Goal: Transaction & Acquisition: Book appointment/travel/reservation

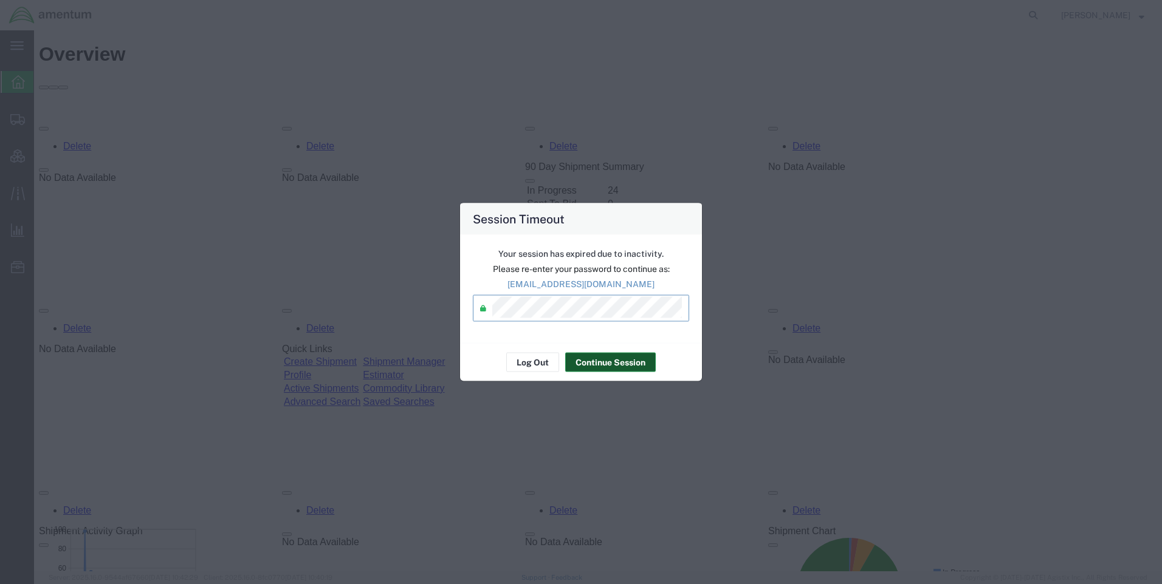
click at [608, 357] on button "Continue Session" at bounding box center [610, 362] width 91 height 19
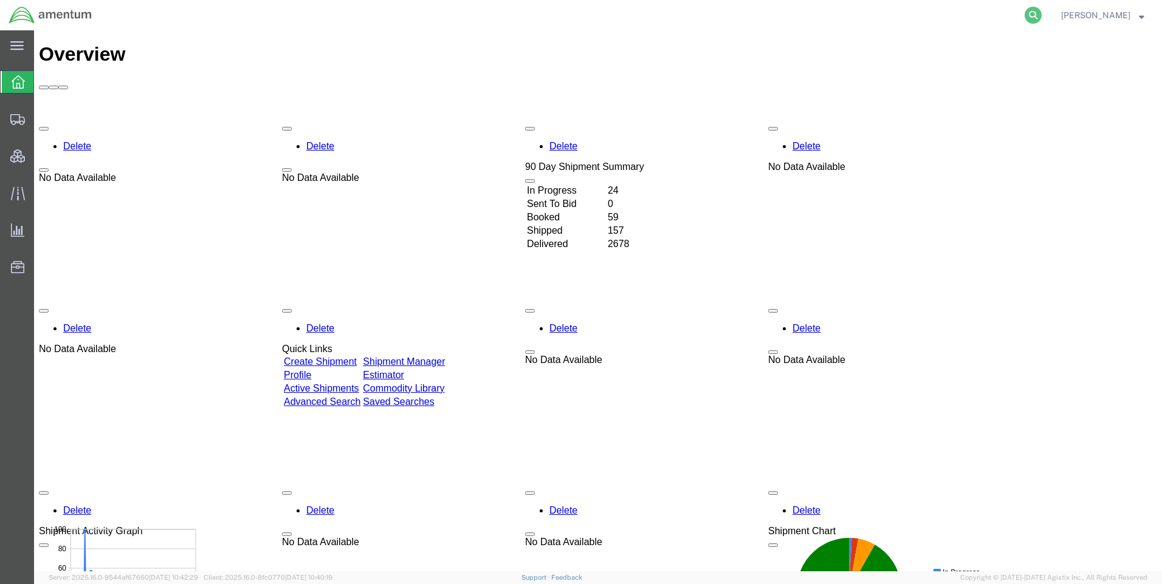
click at [1040, 11] on icon at bounding box center [1032, 15] width 17 height 17
paste input "DCO-25224-166711"
type input "DCO-25224-166711"
click at [1038, 14] on icon at bounding box center [1032, 15] width 17 height 17
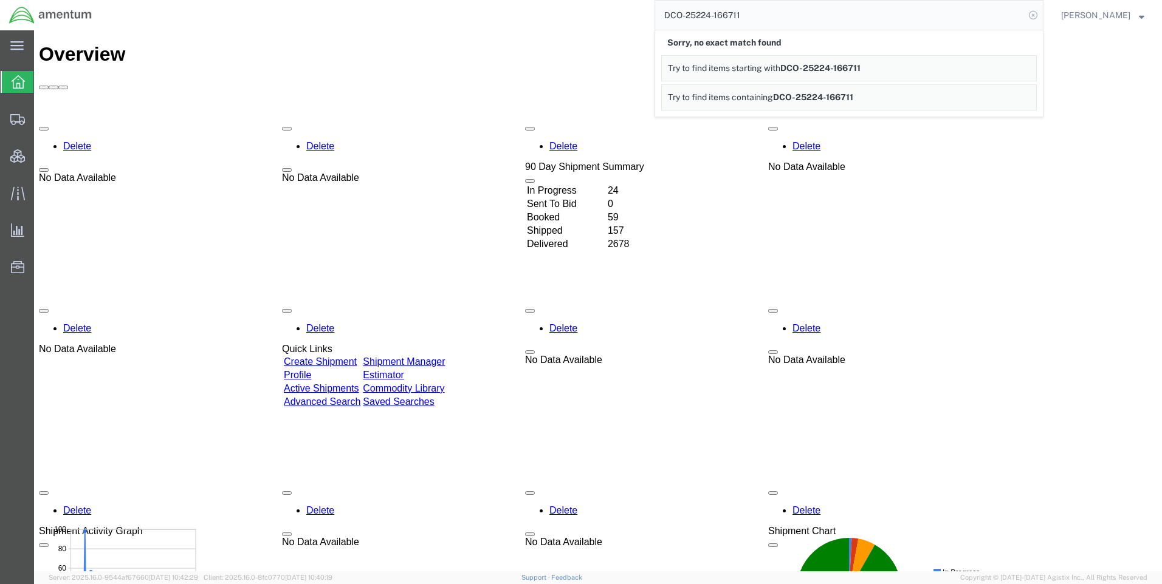
click at [1041, 13] on icon at bounding box center [1032, 15] width 17 height 17
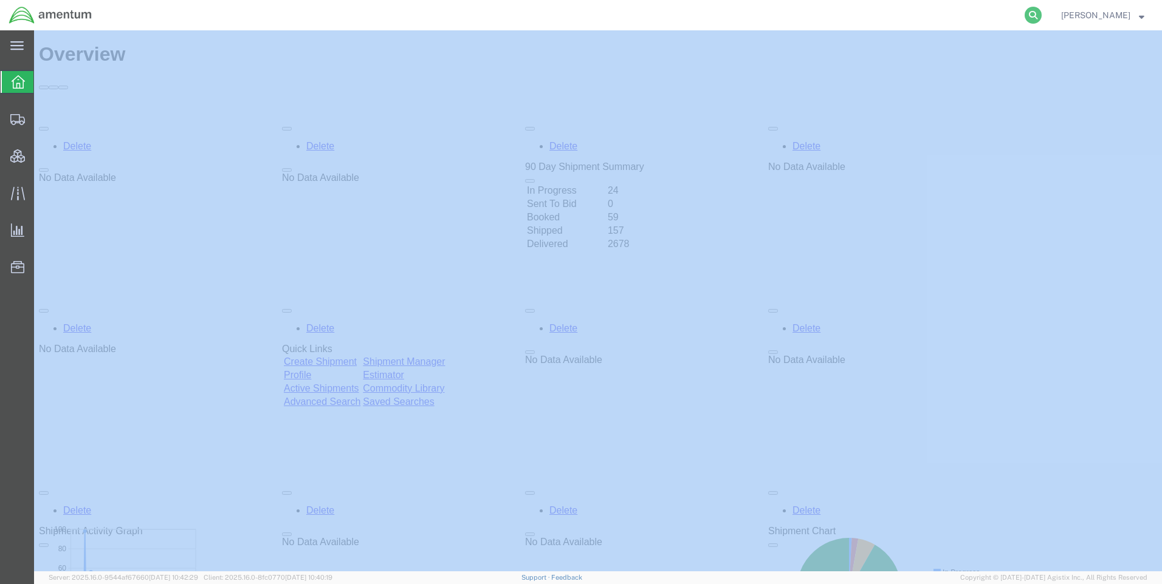
click at [1041, 13] on icon at bounding box center [1032, 15] width 17 height 17
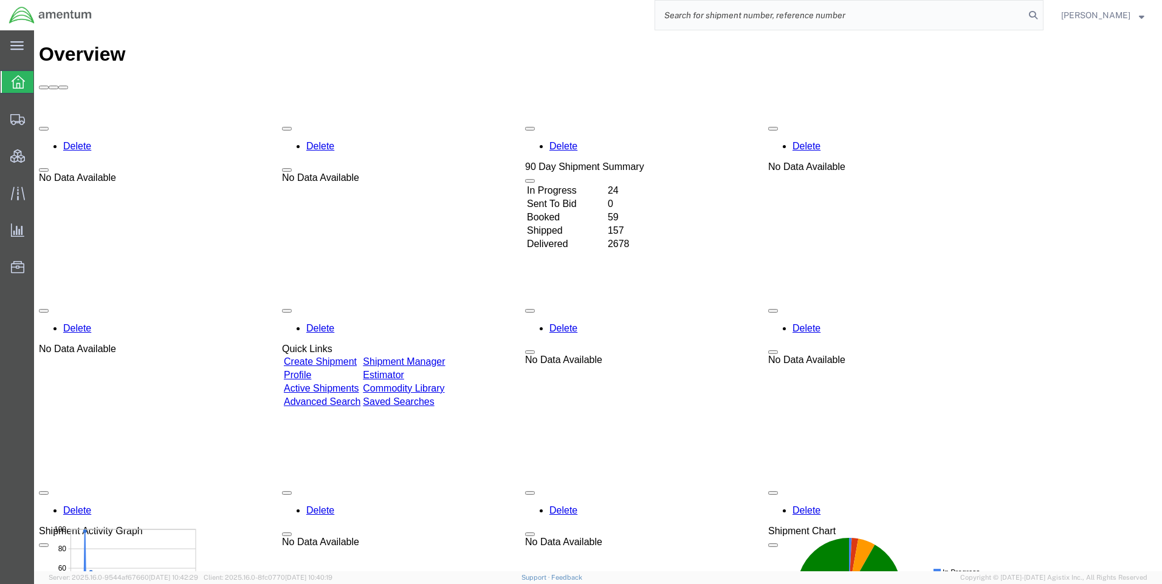
drag, startPoint x: 1041, startPoint y: 13, endPoint x: 913, endPoint y: 10, distance: 128.2
paste input "DCO-25224-166711"
type input "DCO-25224-166711"
click at [1038, 15] on icon at bounding box center [1032, 15] width 17 height 17
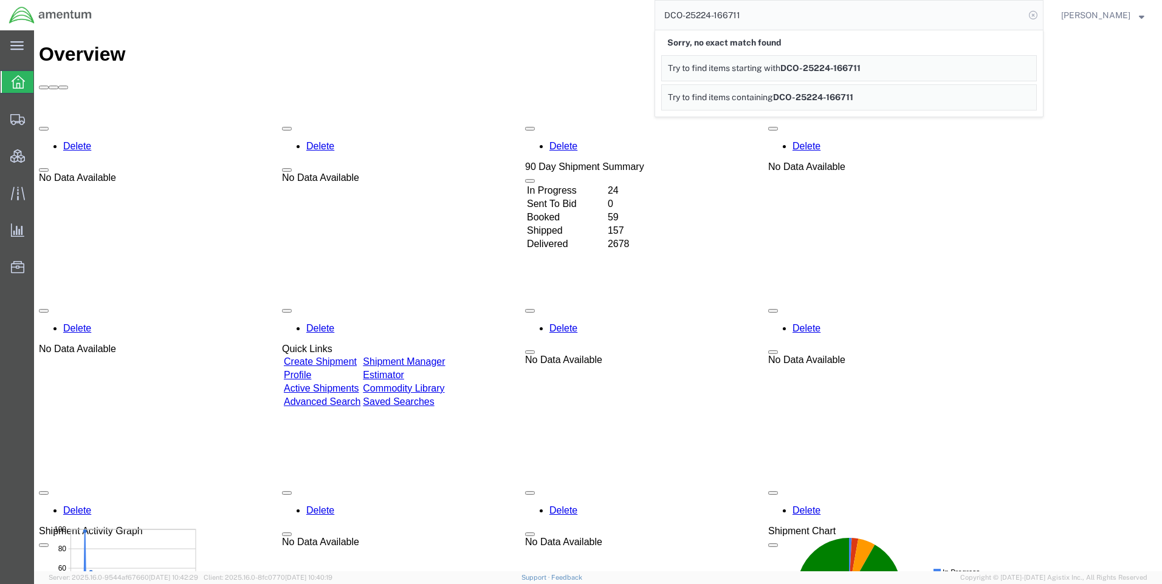
click at [1041, 17] on icon at bounding box center [1032, 15] width 17 height 17
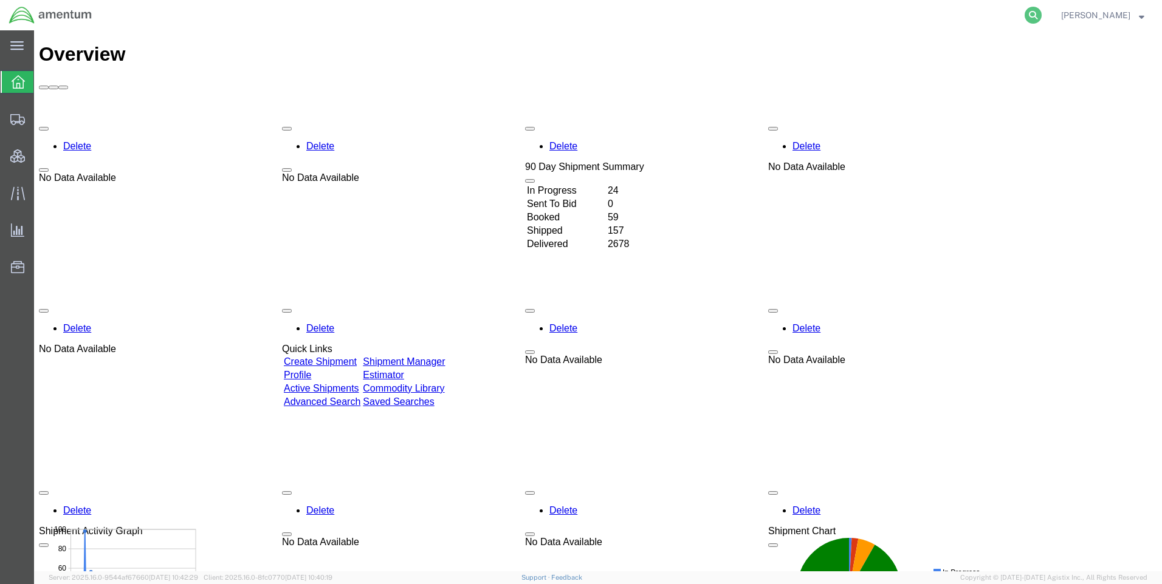
click at [1039, 16] on icon at bounding box center [1032, 15] width 17 height 17
paste input "DCO-25224-166711"
type input "DCO-25224-166711"
click at [1041, 13] on icon at bounding box center [1032, 15] width 17 height 17
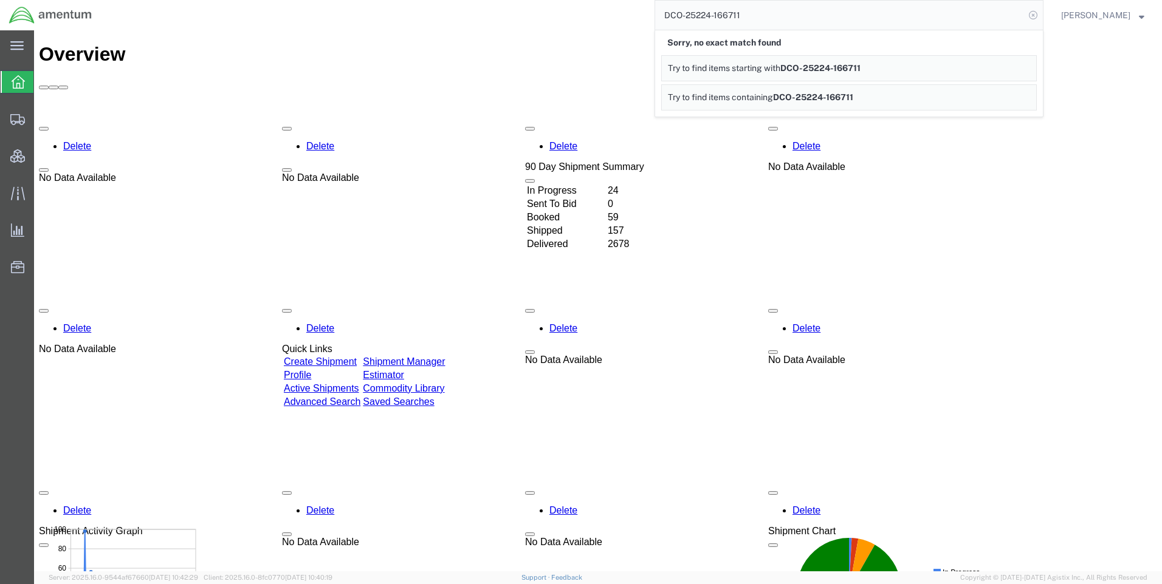
click at [1041, 14] on icon at bounding box center [1032, 15] width 17 height 17
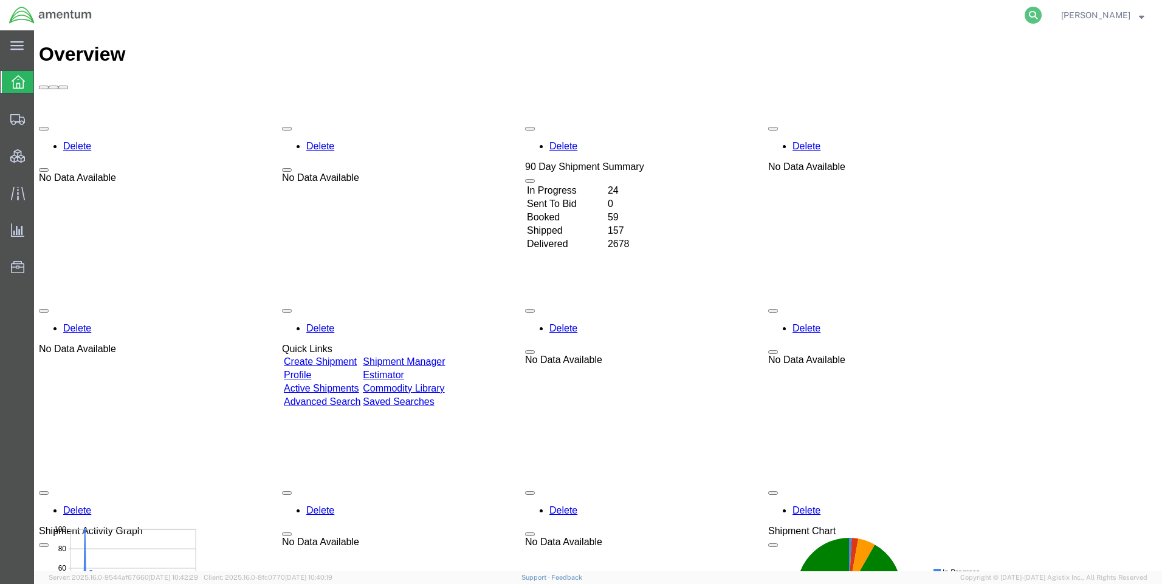
click at [1040, 14] on icon at bounding box center [1032, 15] width 17 height 17
paste input "DCO-25224-166711"
type input "DCO-25224-166711"
click at [1039, 12] on icon at bounding box center [1032, 15] width 17 height 17
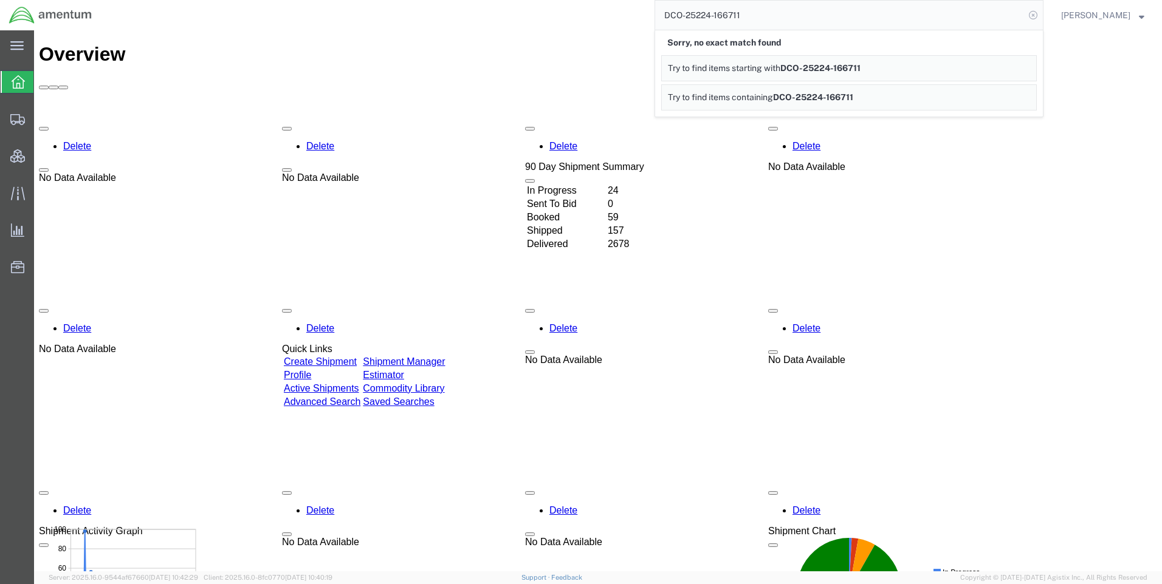
click at [1041, 13] on icon at bounding box center [1032, 15] width 17 height 17
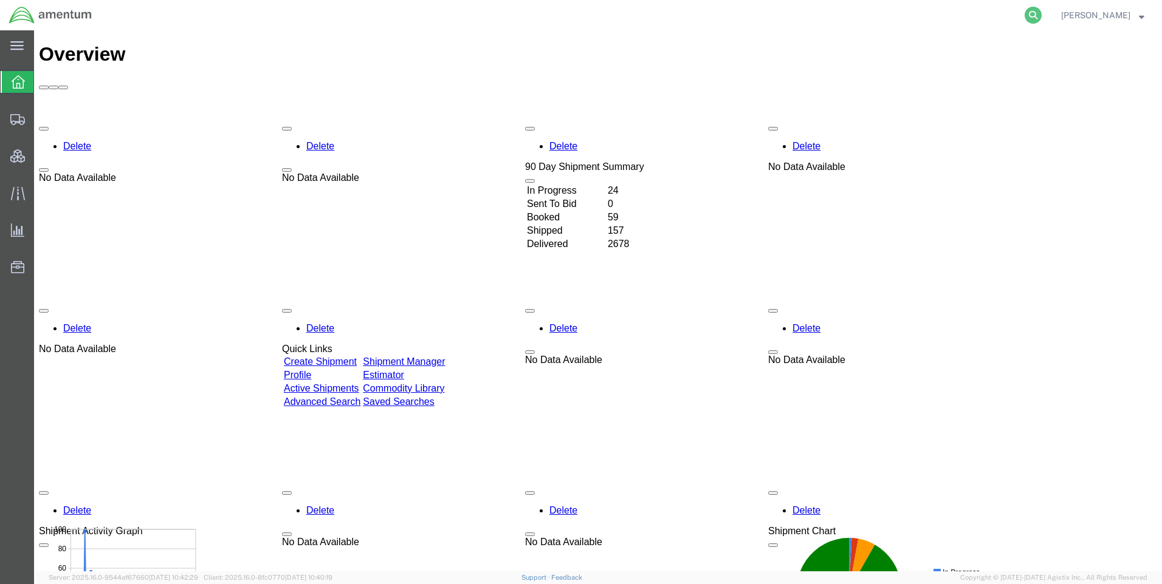
click at [1039, 7] on icon at bounding box center [1032, 15] width 17 height 17
paste input "DCO-25224-166711"
type input "DCO-25224-166711"
click at [1039, 13] on icon at bounding box center [1032, 15] width 17 height 17
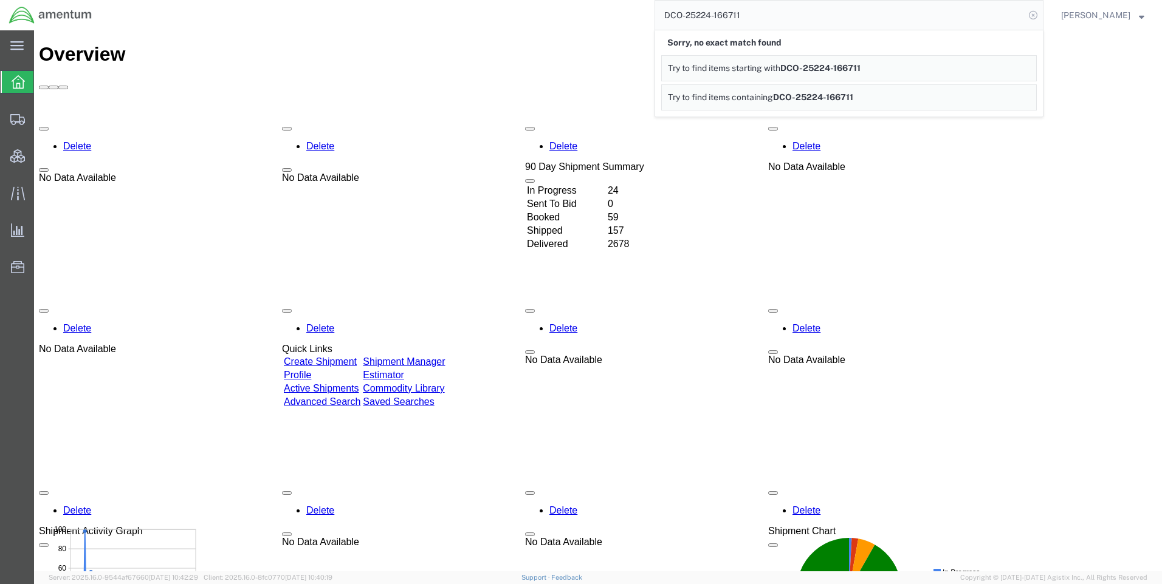
click at [1039, 13] on icon at bounding box center [1032, 15] width 17 height 17
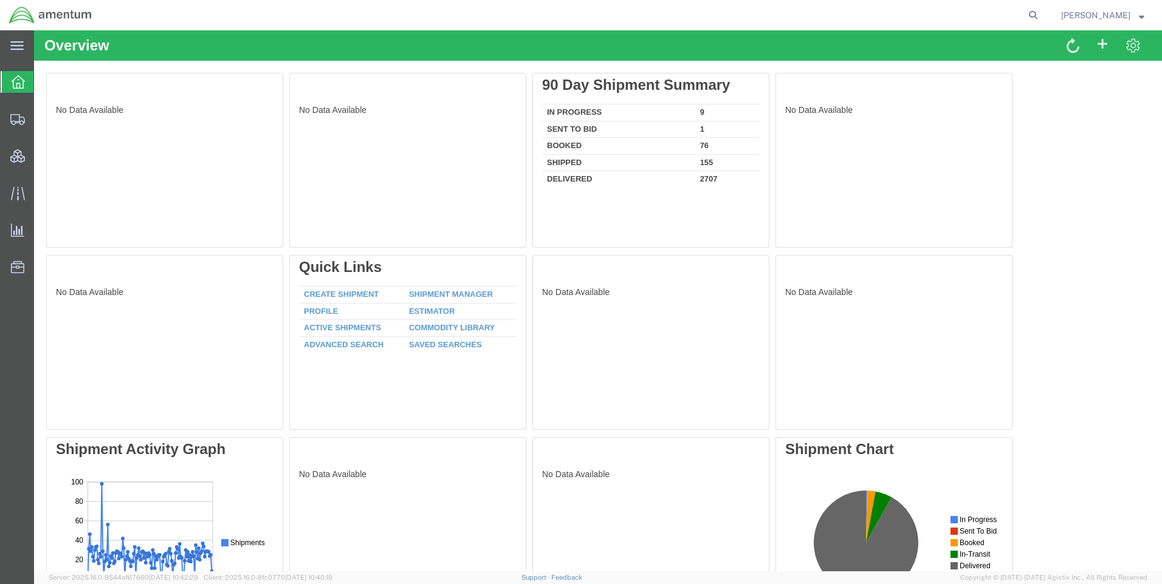
click at [1038, 15] on icon at bounding box center [1032, 15] width 17 height 17
paste input "DCO-25224-166711"
click at [1039, 13] on icon at bounding box center [1032, 15] width 17 height 17
type input "DCO-25224-166711"
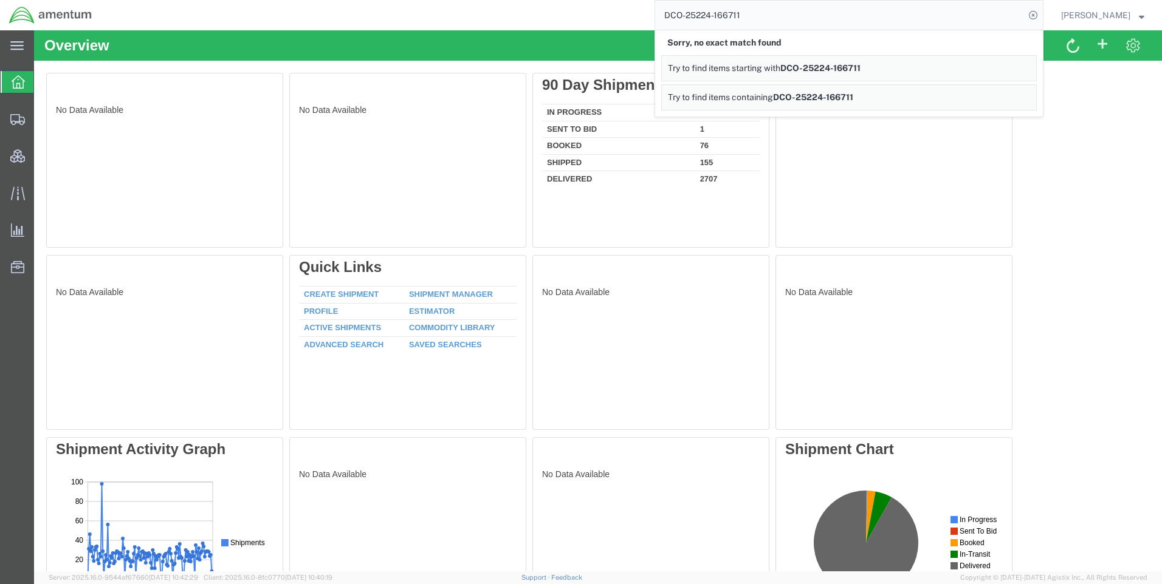
click at [1039, 13] on icon at bounding box center [1032, 15] width 17 height 17
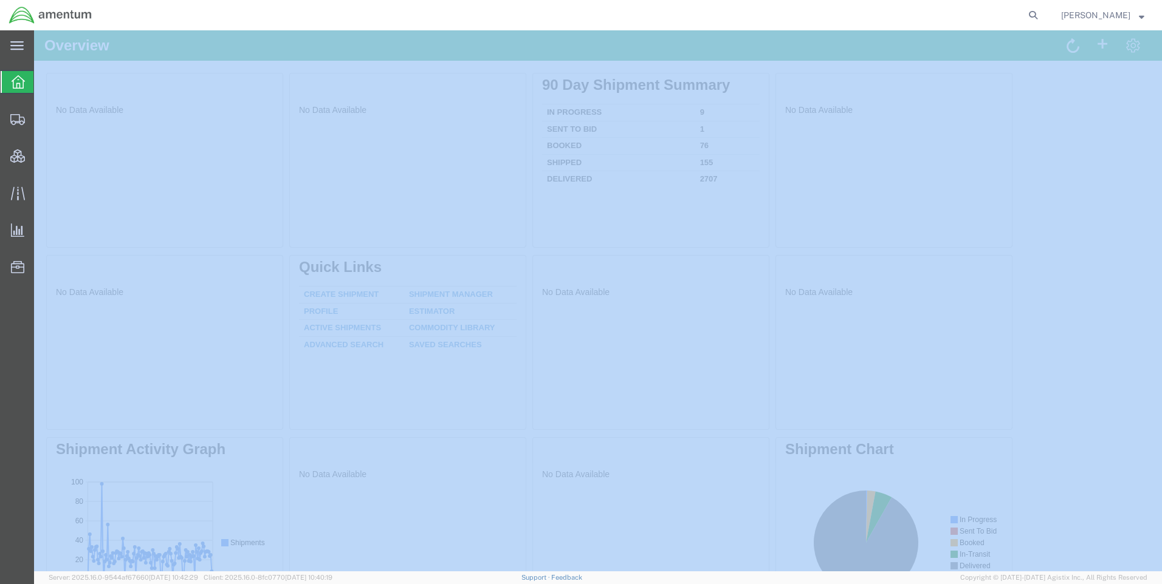
click at [1039, 13] on icon at bounding box center [1032, 15] width 17 height 17
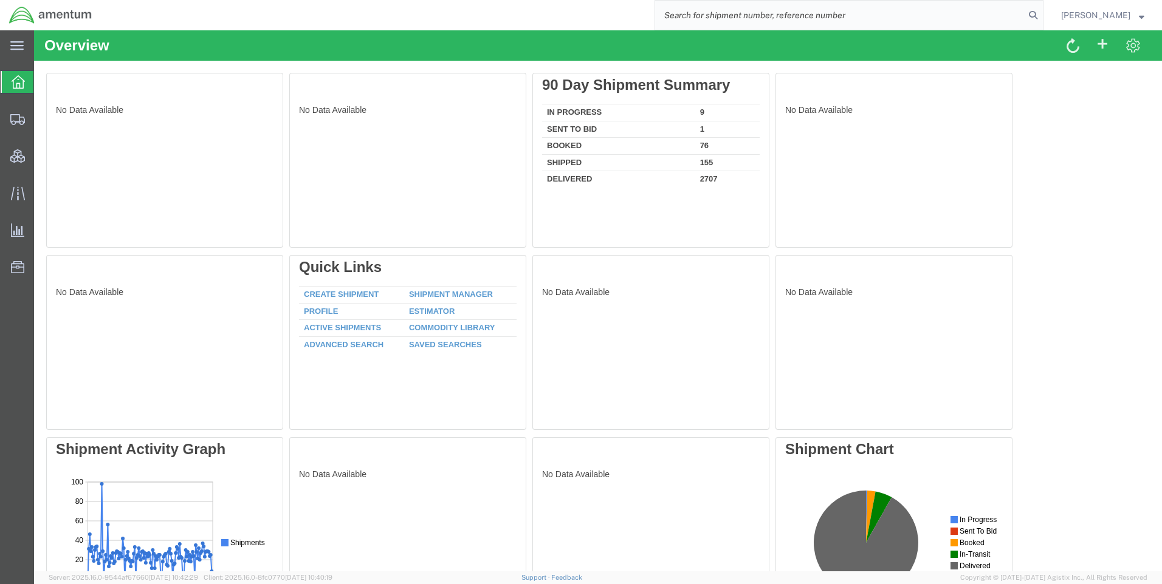
paste input "DCO-25224-166711"
click at [1041, 11] on icon at bounding box center [1032, 15] width 17 height 17
type input "DCO-25224-166711"
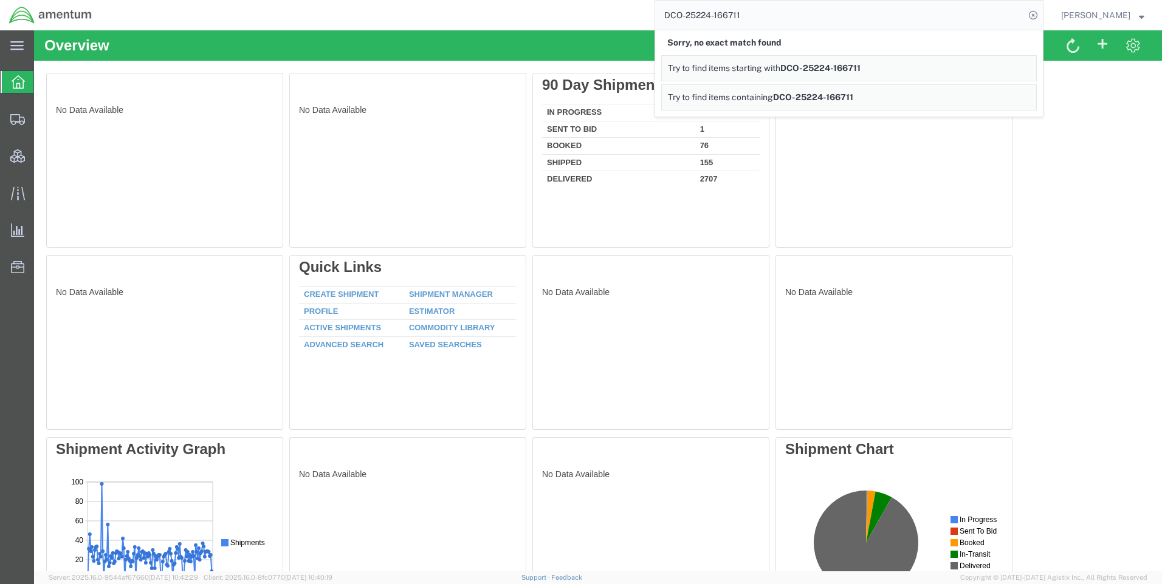
click at [1041, 11] on icon at bounding box center [1032, 15] width 17 height 17
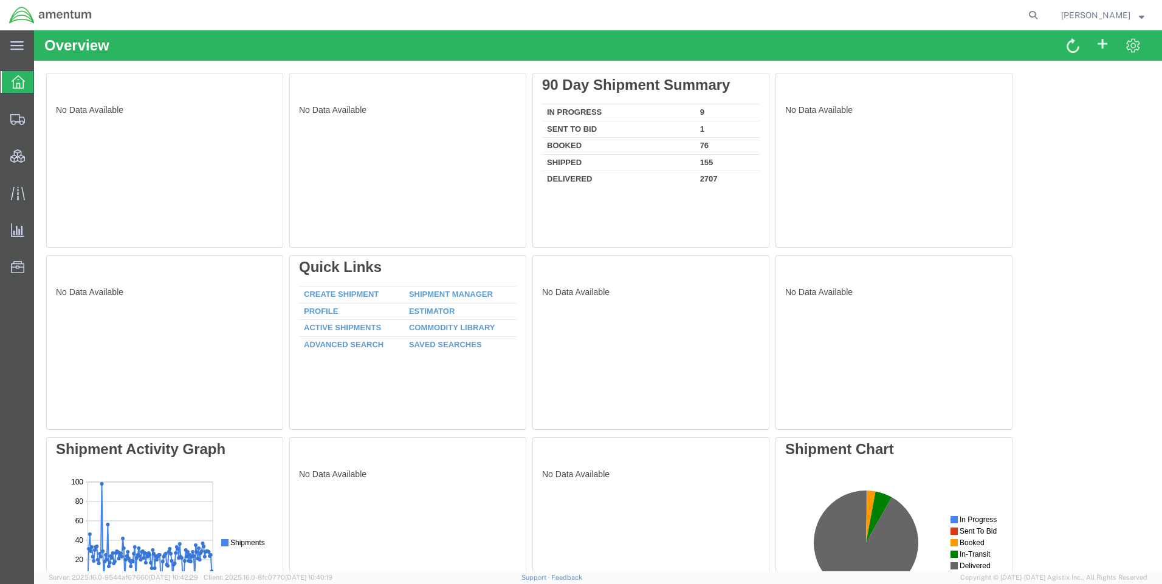
click at [1041, 11] on icon at bounding box center [1032, 15] width 17 height 17
paste input "DCO-25224-166711"
click at [1041, 13] on icon at bounding box center [1032, 15] width 17 height 17
type input "DCO-25224-166711"
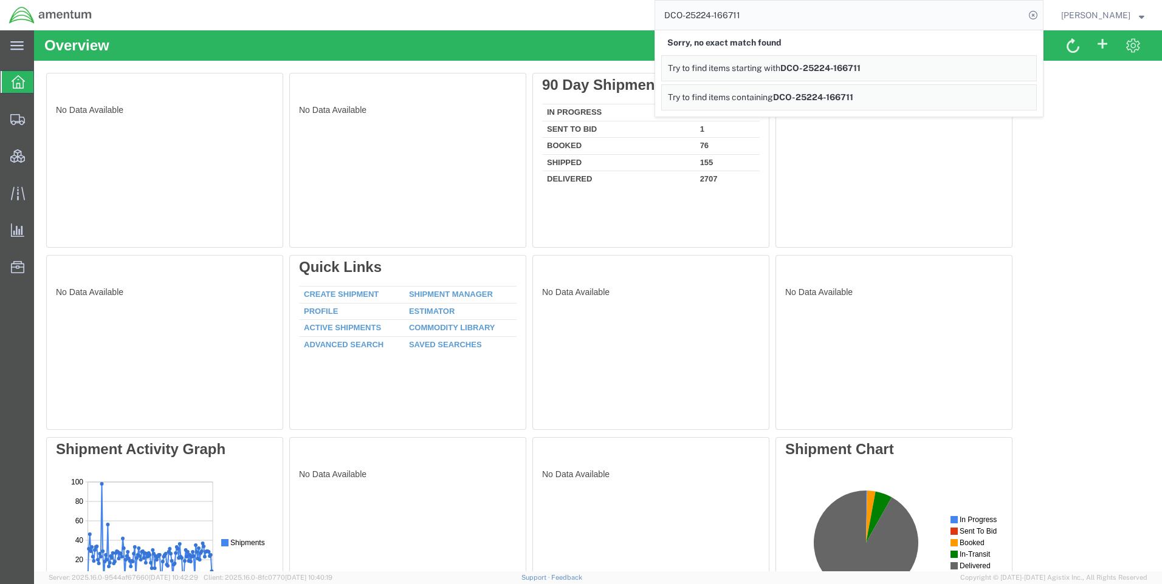
click at [1041, 13] on icon at bounding box center [1032, 15] width 17 height 17
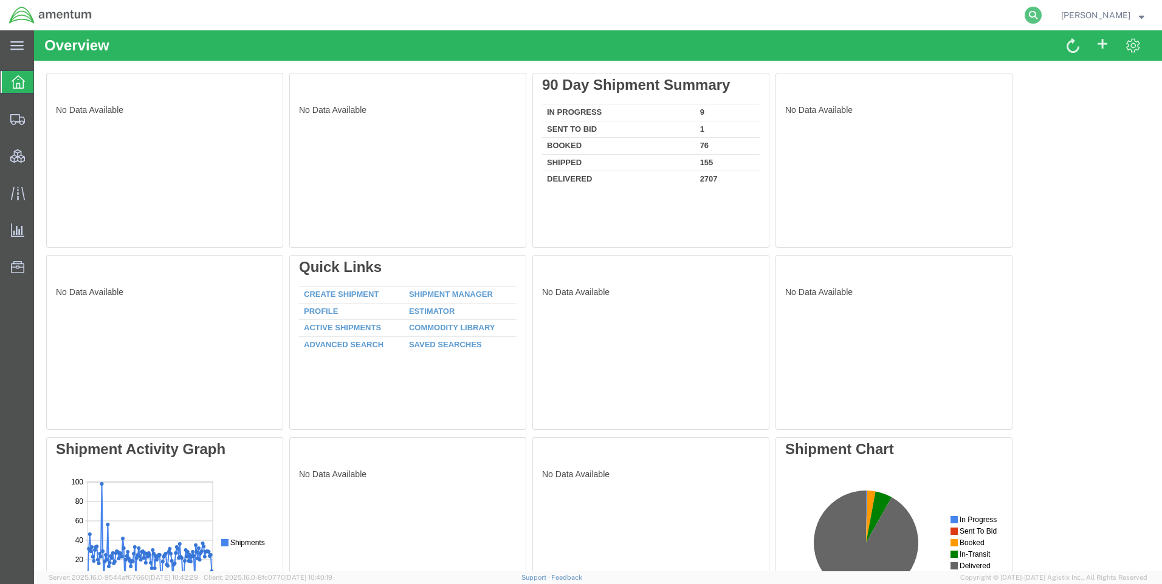
click at [1041, 16] on icon at bounding box center [1032, 15] width 17 height 17
paste input "DCO-25224-166711"
click at [1038, 10] on icon at bounding box center [1032, 15] width 17 height 17
type input "DCO-25224-166711"
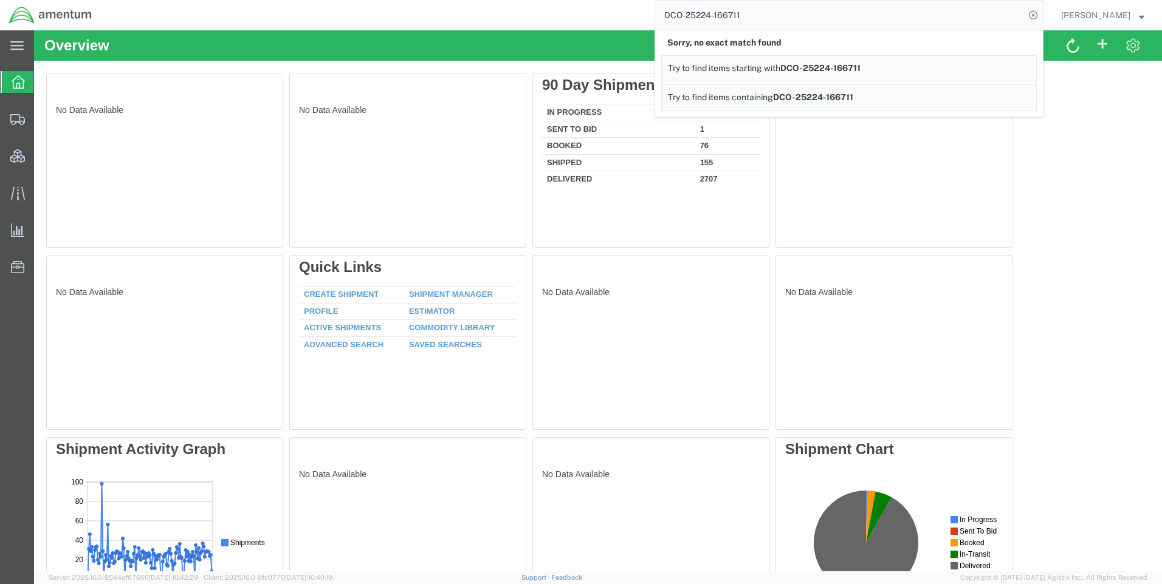
click at [1038, 10] on icon at bounding box center [1032, 15] width 17 height 17
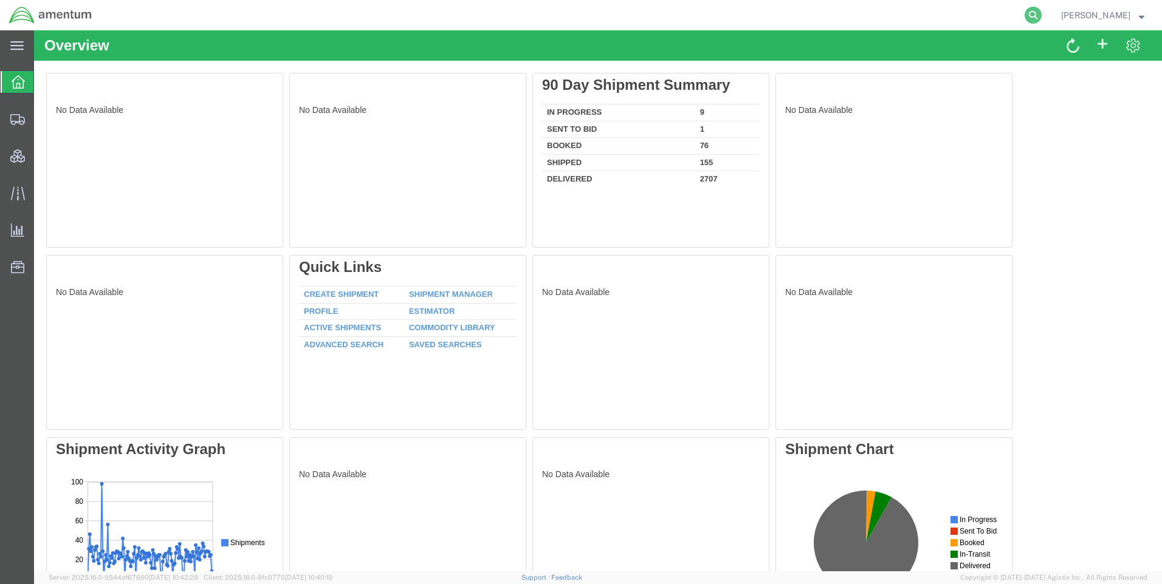
click at [1039, 13] on icon at bounding box center [1032, 15] width 17 height 17
paste input "DCO-25224-166711"
click at [1038, 12] on icon at bounding box center [1032, 15] width 17 height 17
type input "DCO-25224-166711"
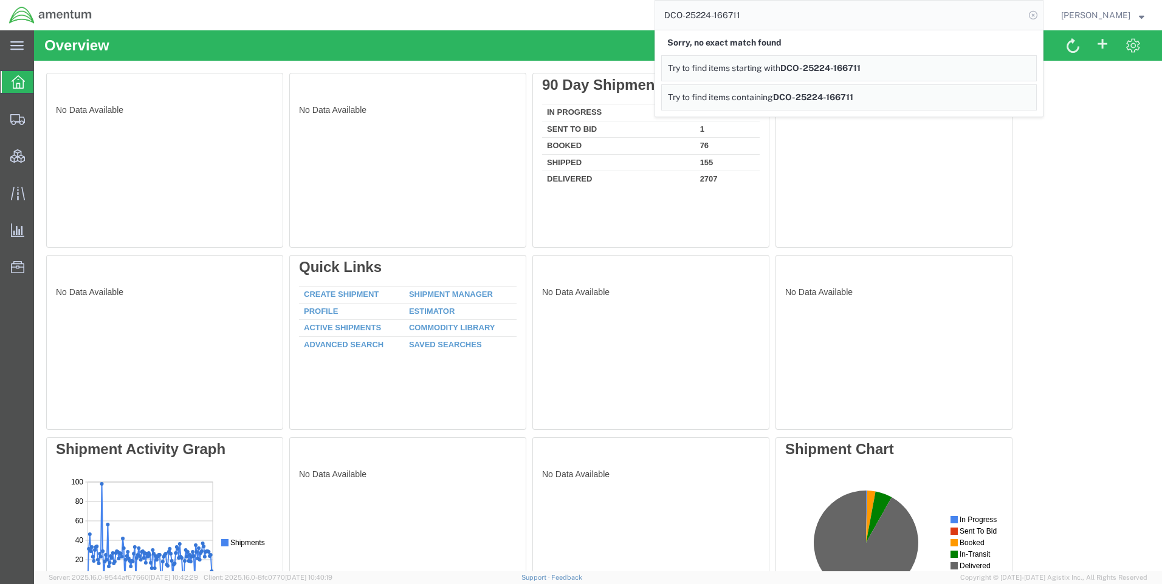
click at [1041, 19] on icon at bounding box center [1032, 15] width 17 height 17
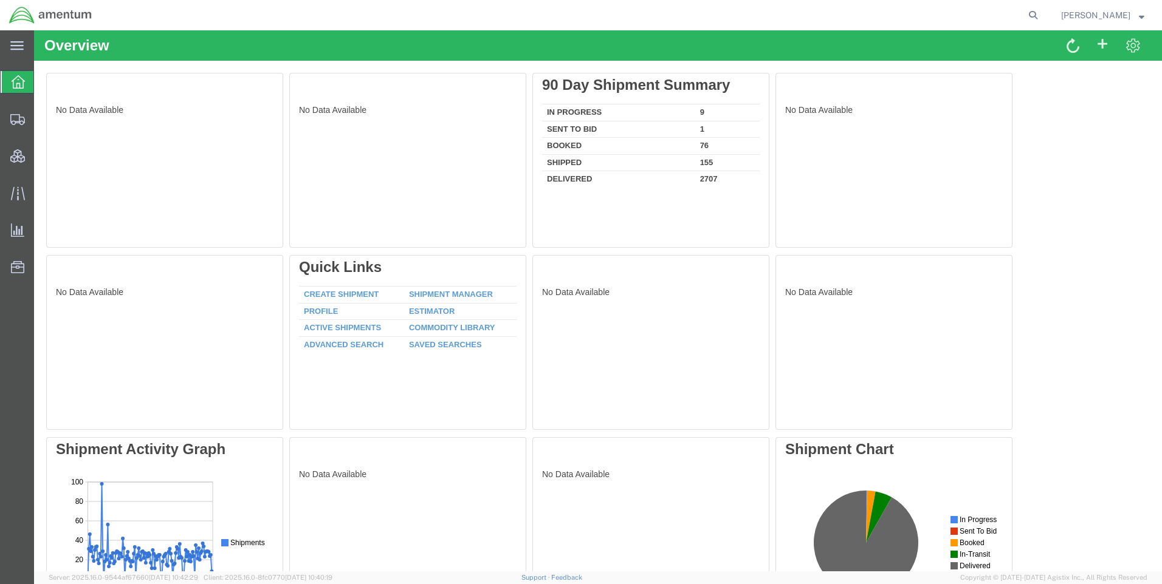
click at [1041, 18] on icon at bounding box center [1032, 15] width 17 height 17
paste input "Good Morning, Can you please let me know if agistix is down"
drag, startPoint x: 949, startPoint y: 21, endPoint x: 682, endPoint y: 17, distance: 266.7
click at [682, 17] on input "Go" at bounding box center [839, 15] width 369 height 29
type input "Go"
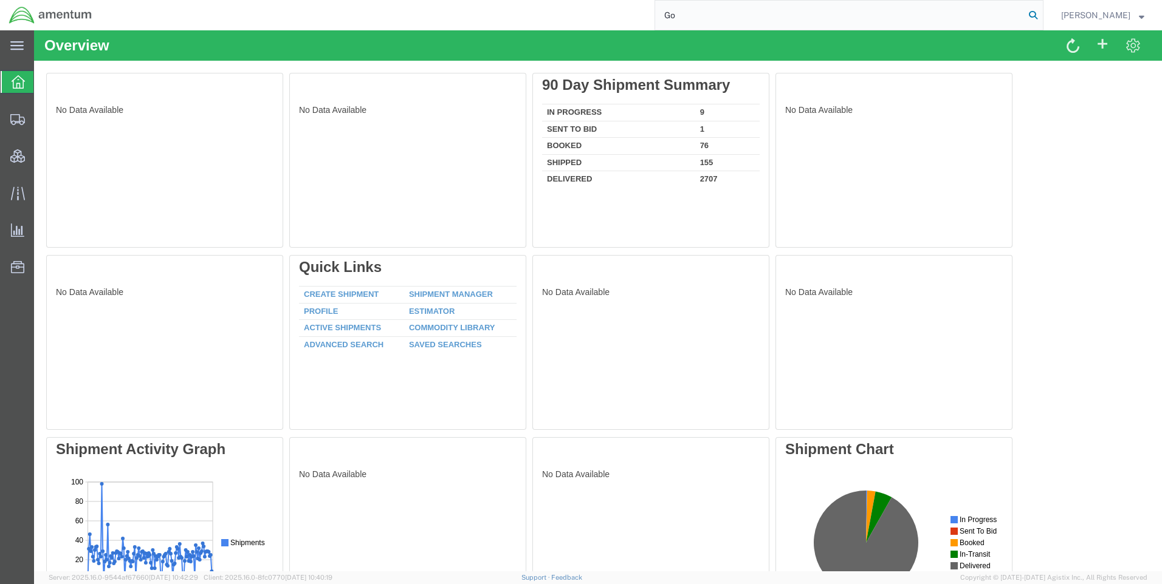
click at [1041, 13] on icon at bounding box center [1032, 15] width 17 height 17
drag, startPoint x: 742, startPoint y: 13, endPoint x: 664, endPoint y: 18, distance: 77.9
click at [667, 18] on input "Go" at bounding box center [839, 15] width 369 height 29
paste input "DCO-25224-166711"
type input "DCO-25224-166711"
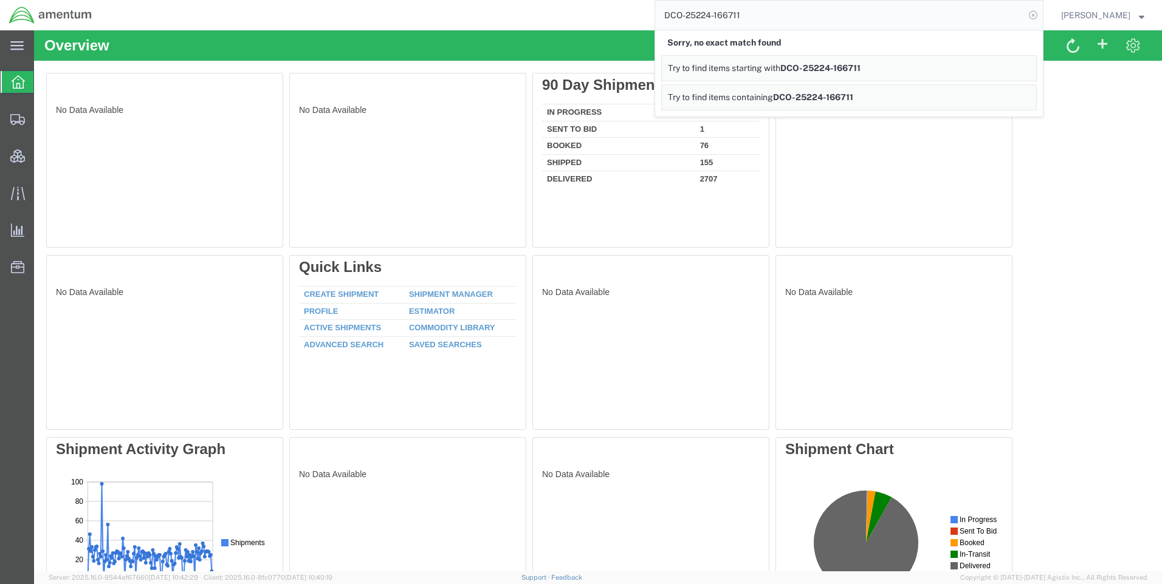
click at [1038, 16] on icon at bounding box center [1032, 15] width 17 height 17
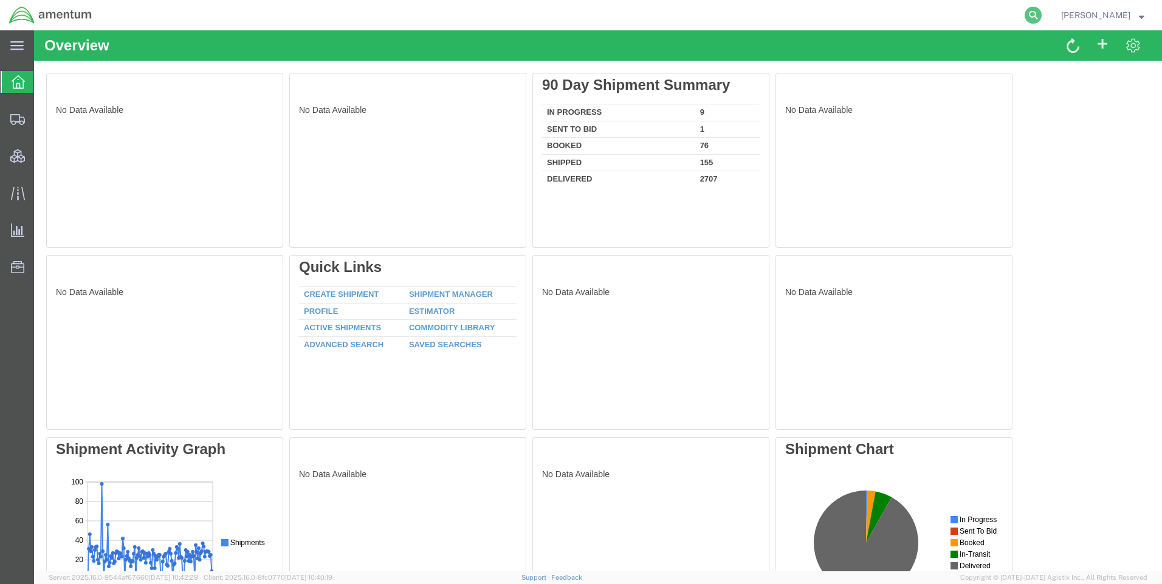
click at [1040, 15] on icon at bounding box center [1032, 15] width 17 height 17
paste input "DCO-25224-166711"
click at [1038, 12] on icon at bounding box center [1032, 15] width 17 height 17
type input "DCO-25224-166711"
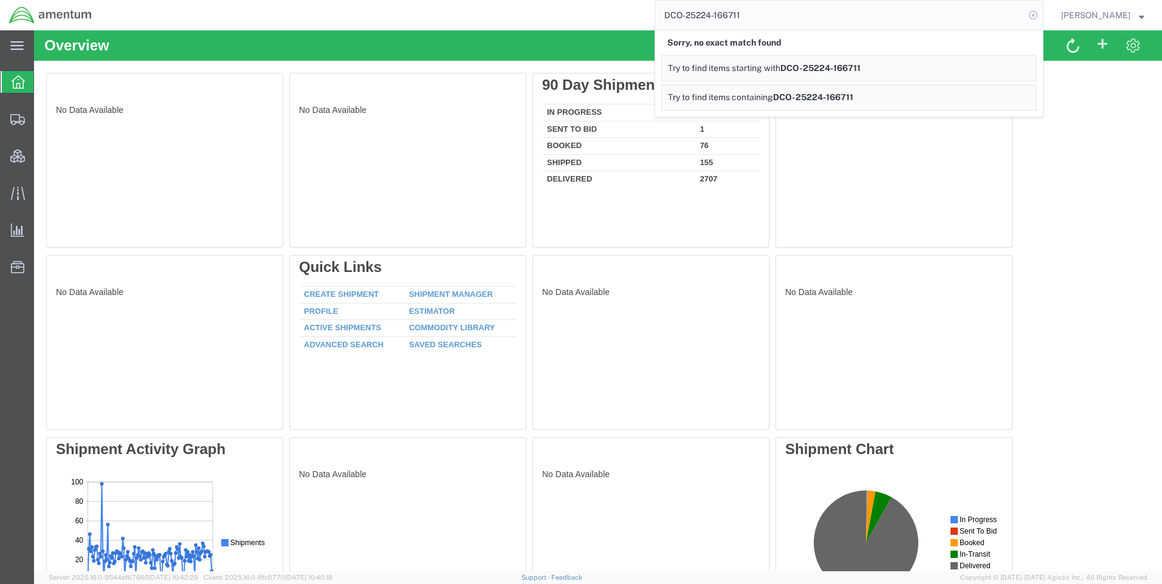
click at [1041, 20] on icon at bounding box center [1032, 15] width 17 height 17
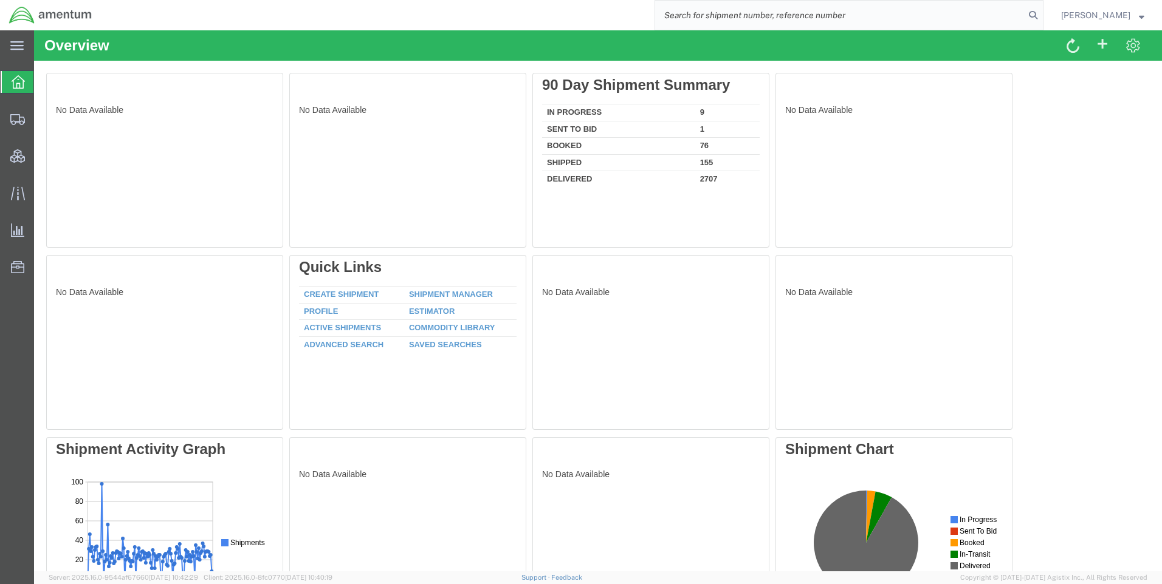
paste input "DCO-25224-166717"
type input "DCO-25224-166717"
click at [1041, 15] on icon at bounding box center [1032, 15] width 17 height 17
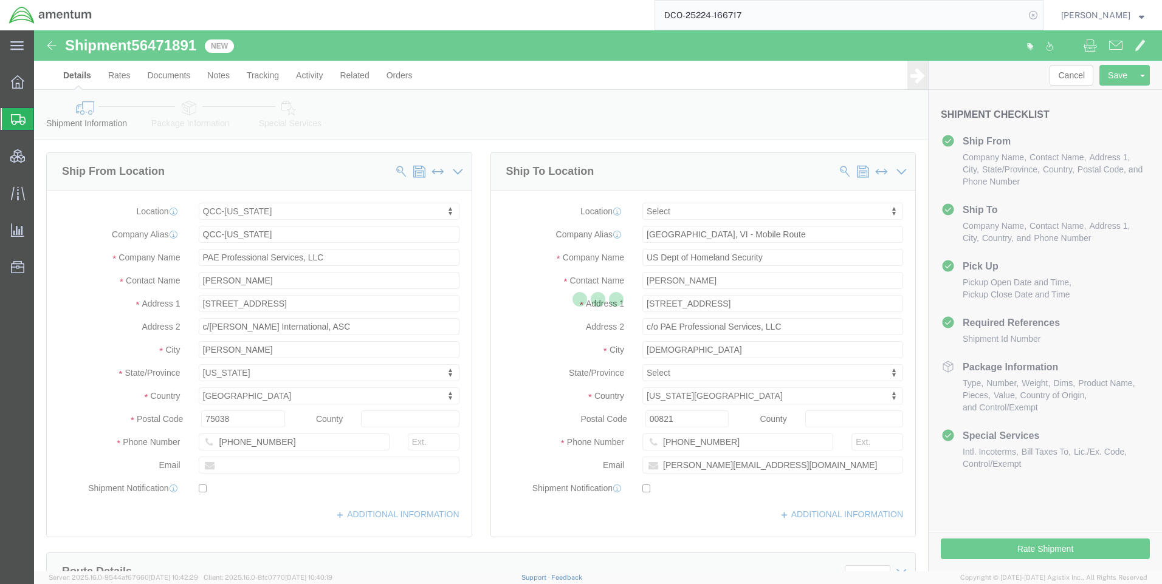
select select "42668"
select select
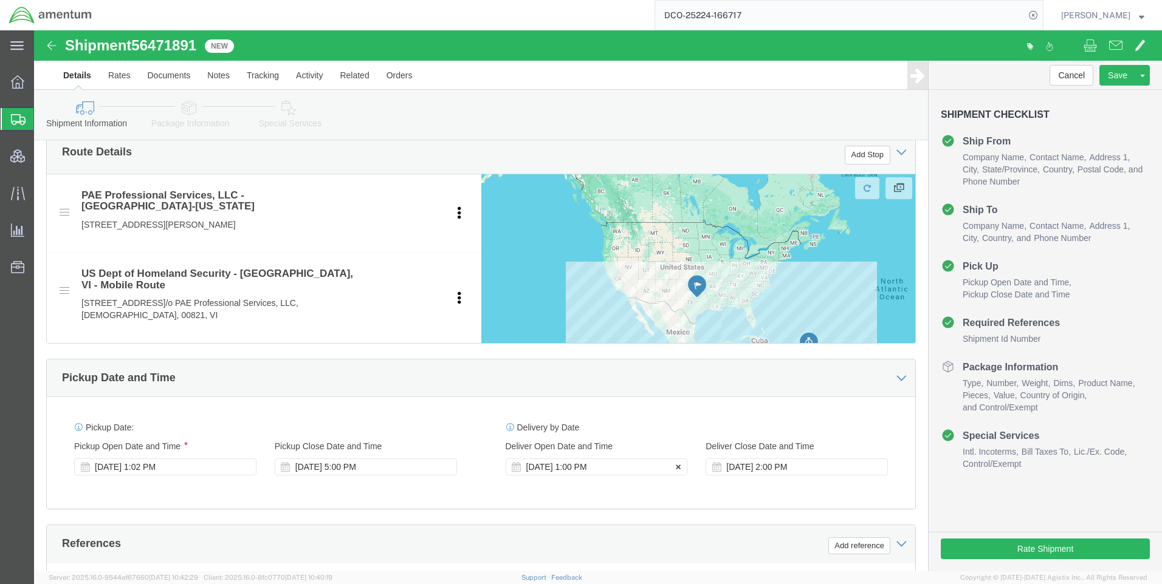
scroll to position [547, 0]
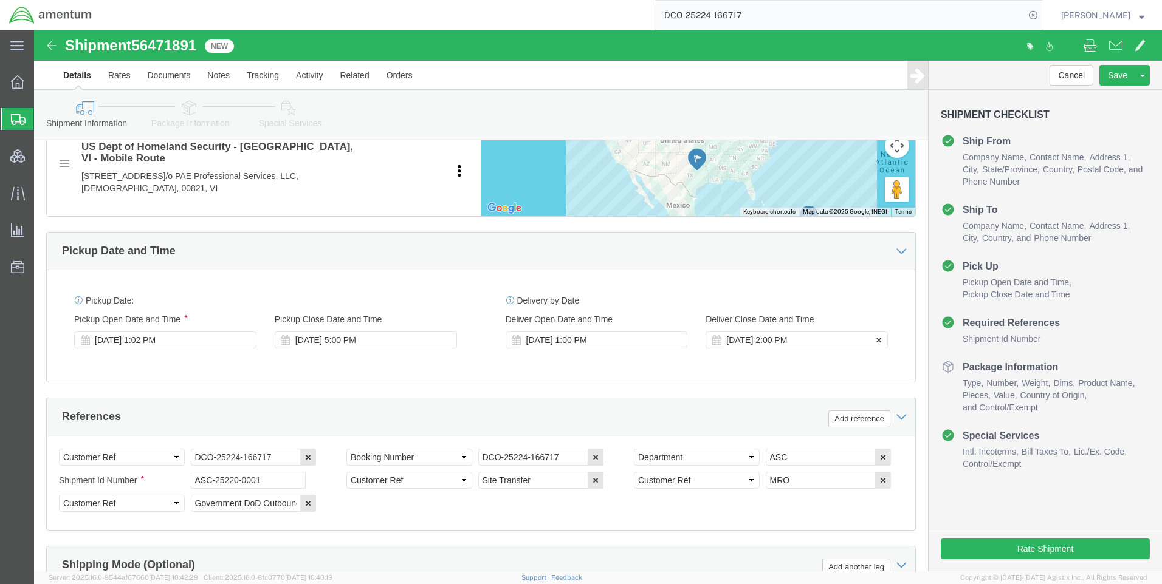
click icon
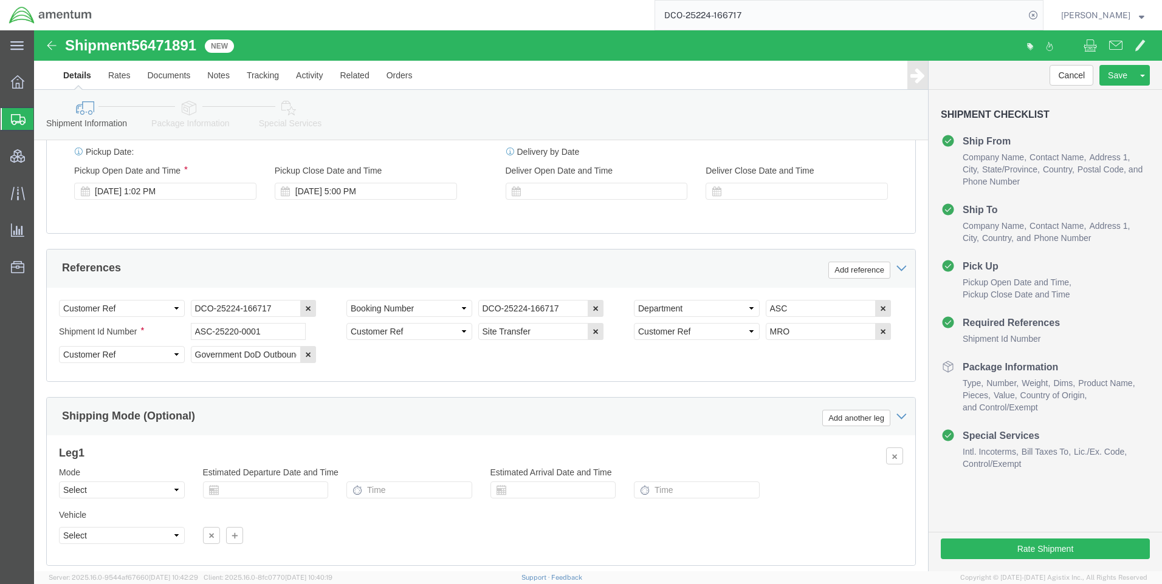
scroll to position [776, 0]
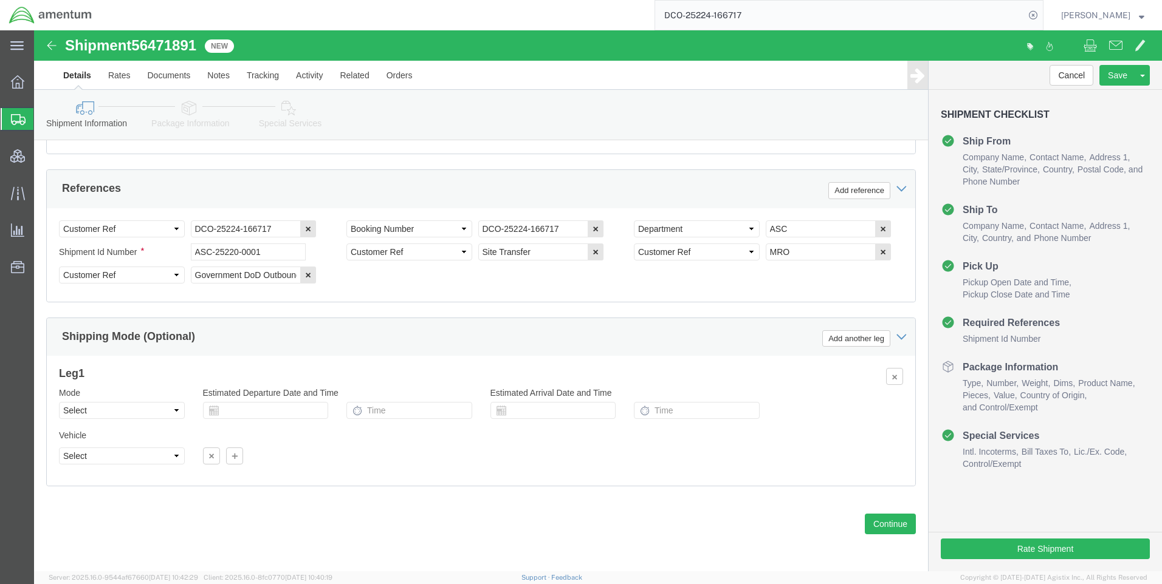
click icon
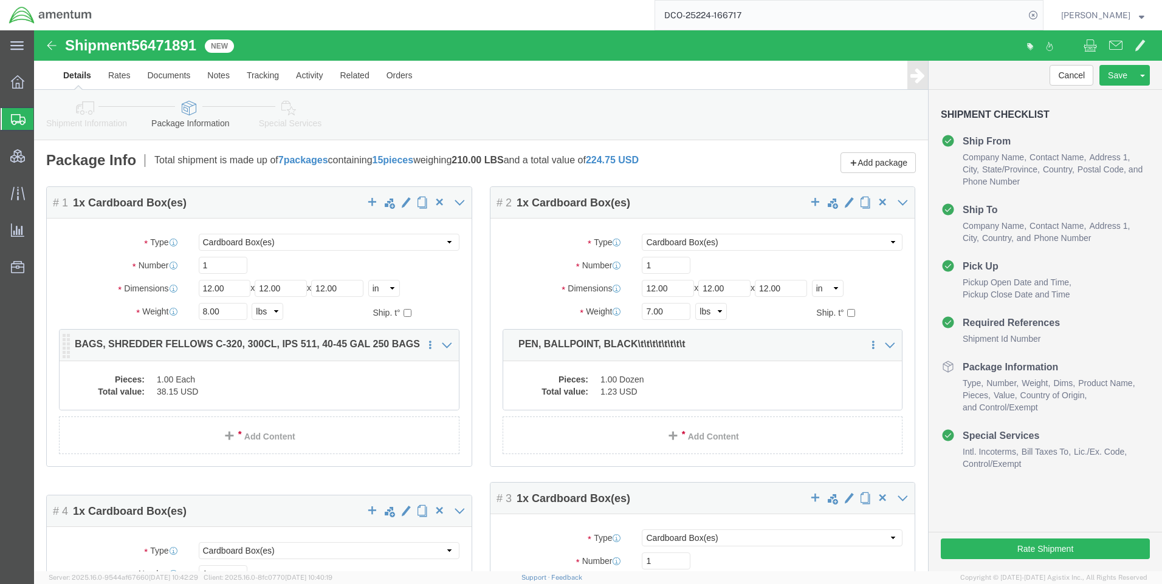
click dd "38.15 USD"
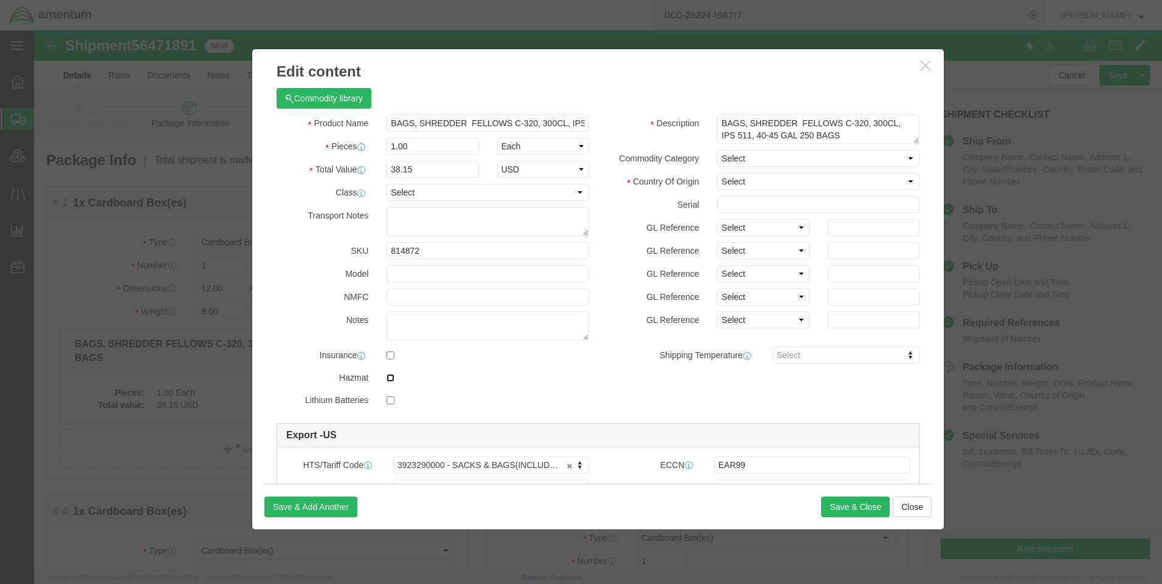
click input "checkbox"
checkbox input "true"
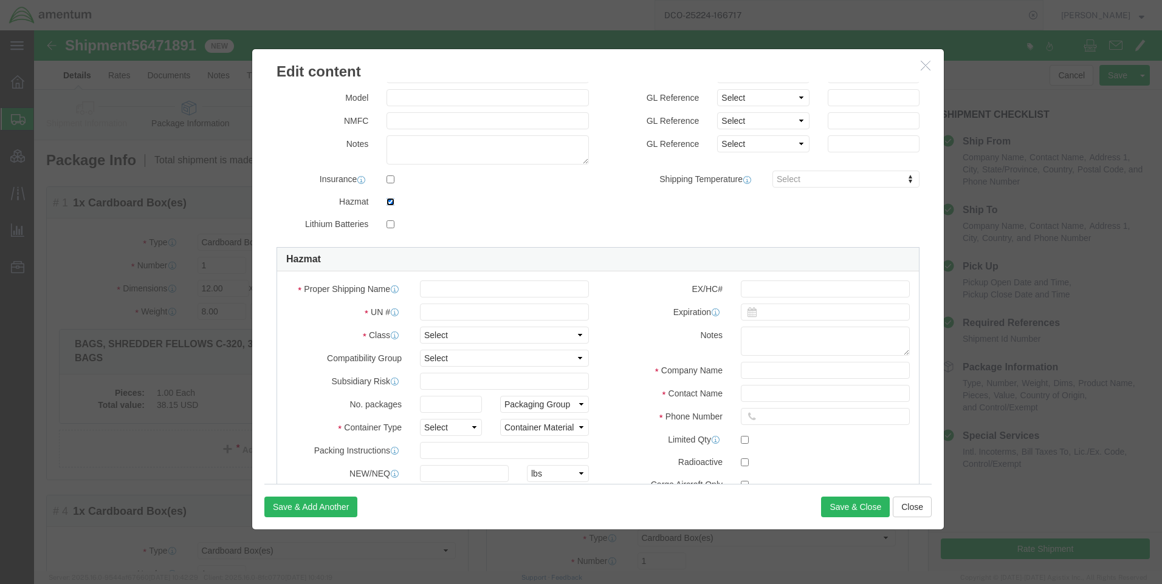
scroll to position [182, 0]
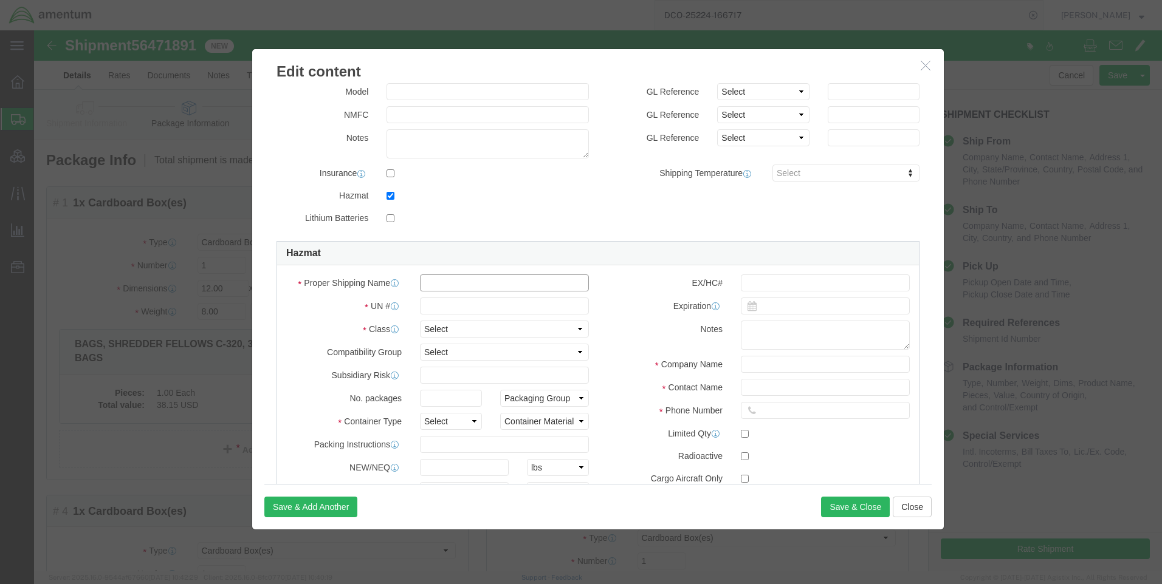
click input "text"
click input "isoprop"
type input "[MEDICAL_DATA]"
click input "text"
type input "1219"
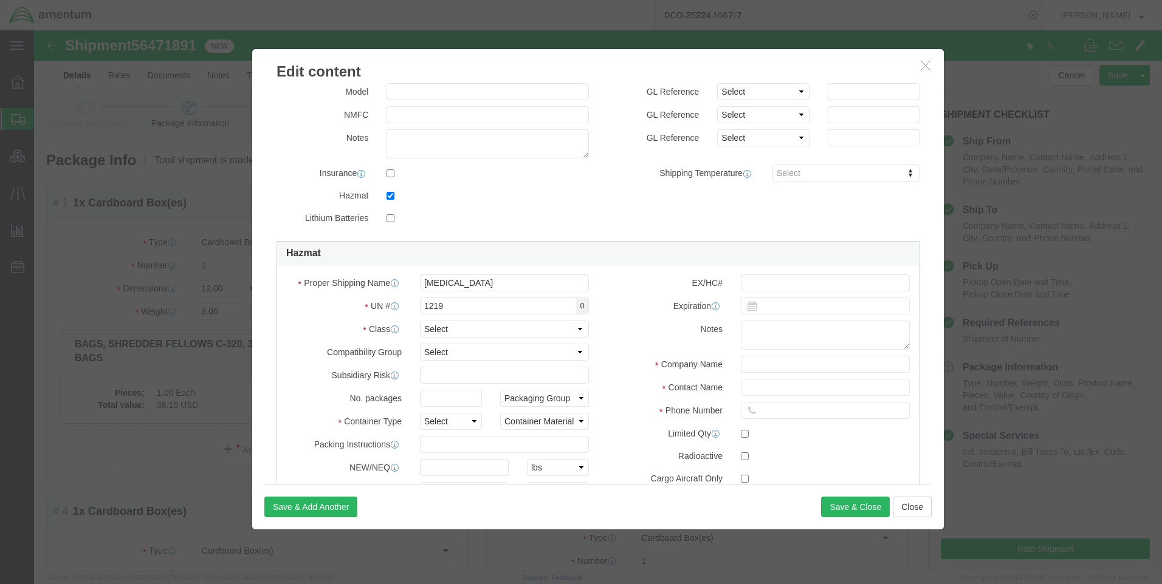
click div
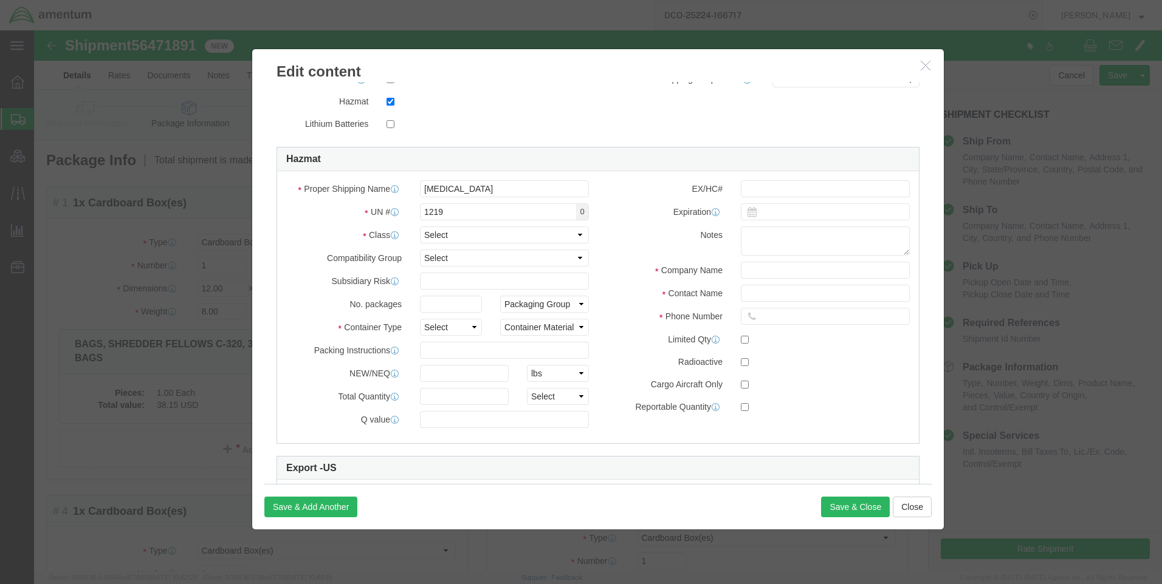
scroll to position [304, 0]
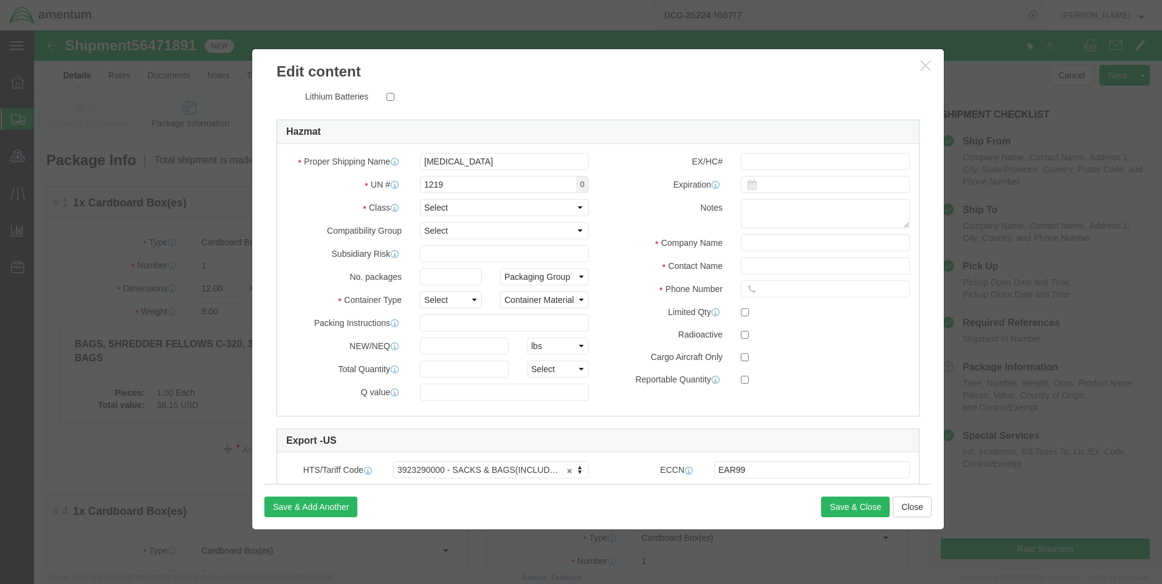
click div "Proper Shipping Name [MEDICAL_DATA] UN # 1219 0 Class Select 1 Explosive 1.1 Ex…"
click select "Select 1 Explosive 1.1 Explosive 1.2 Explosive 1.3 Explosive 1.4 Explosive 1.5 …"
select select "3 Flammable Liquid"
click select "Select 1 Explosive 1.1 Explosive 1.2 Explosive 1.3 Explosive 1.4 Explosive 1.5 …"
click div "Notes"
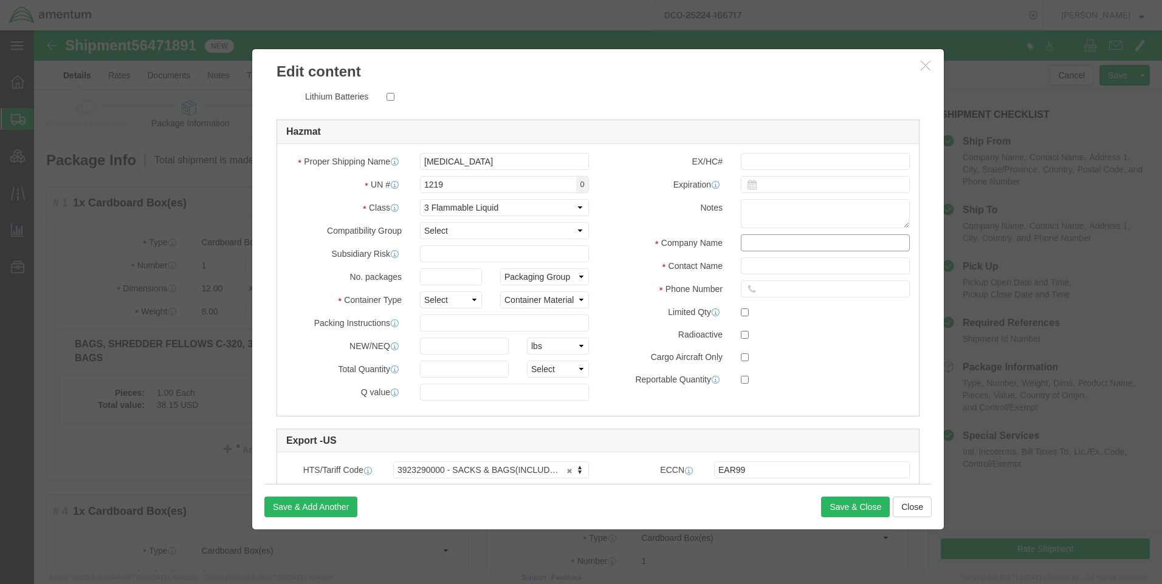
click input "text"
type input "PERS"
click input "text"
type input "-"
click input "text"
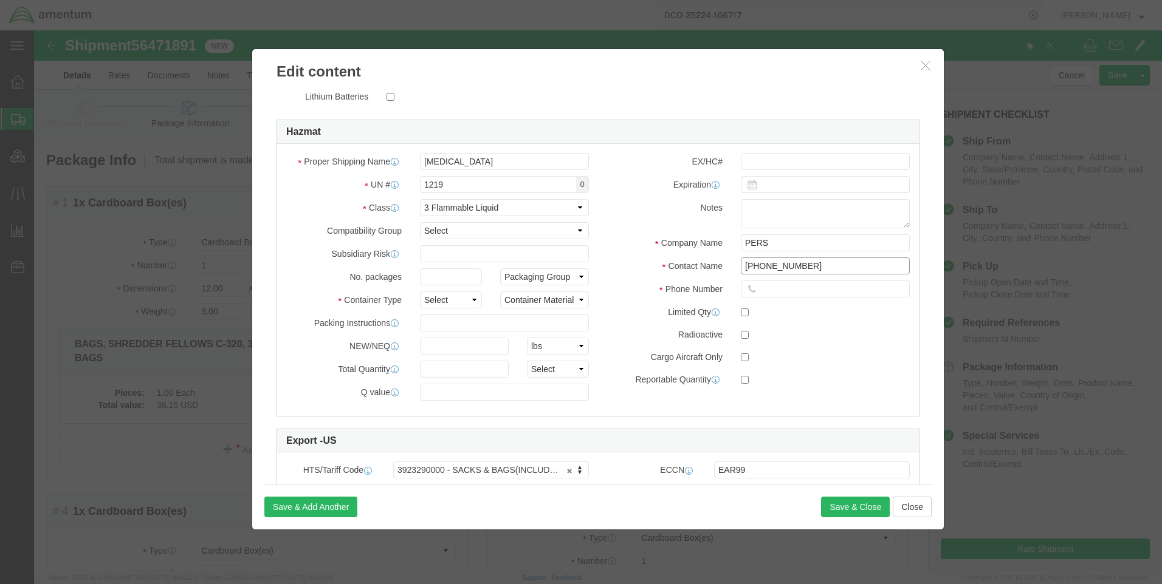
drag, startPoint x: 775, startPoint y: 239, endPoint x: 604, endPoint y: 193, distance: 177.6
click div "EX/HC# Expiration Notes Company Name PERS Contact Name [PHONE_NUMBER] Phone Num…"
type input "Customer # 10670"
type input "[PHONE_NUMBER]"
click div "EX/HC# Expiration Notes Company Name PERS Contact Name Customer # 10670 Phone N…"
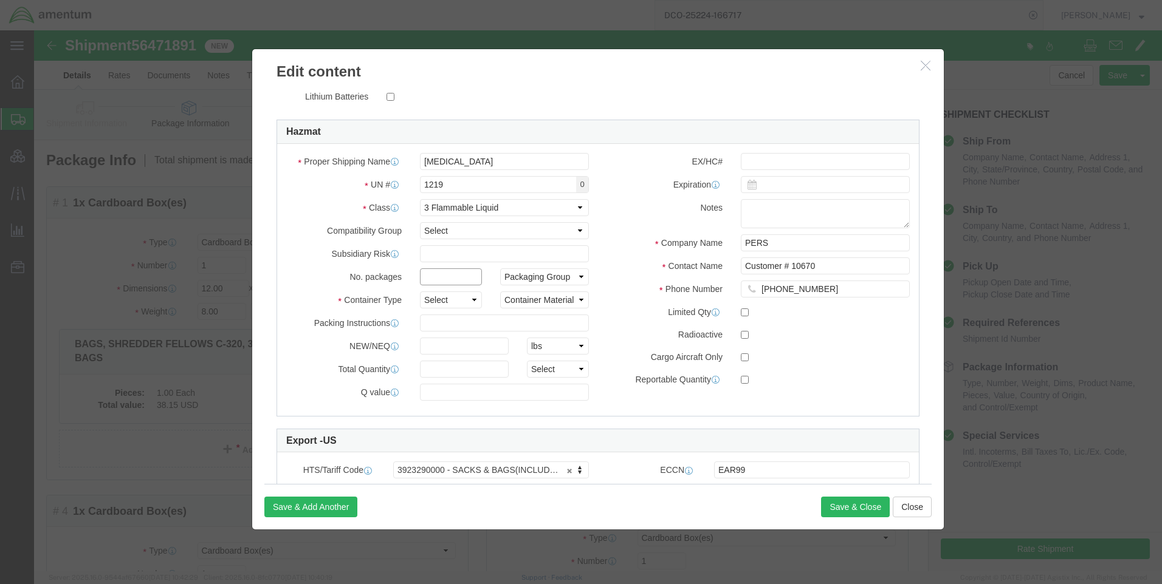
click input "text"
click select "Select 1 - Drums 2 - Reserved 3 - Jerricans 4 - Boxes 5 - Bags 6 - Composite Pa…"
select select "BOXES"
click select "Container Material A - Steel (all types and surface treatments) B - Aluminum C …"
select select "FIBERBOARD"
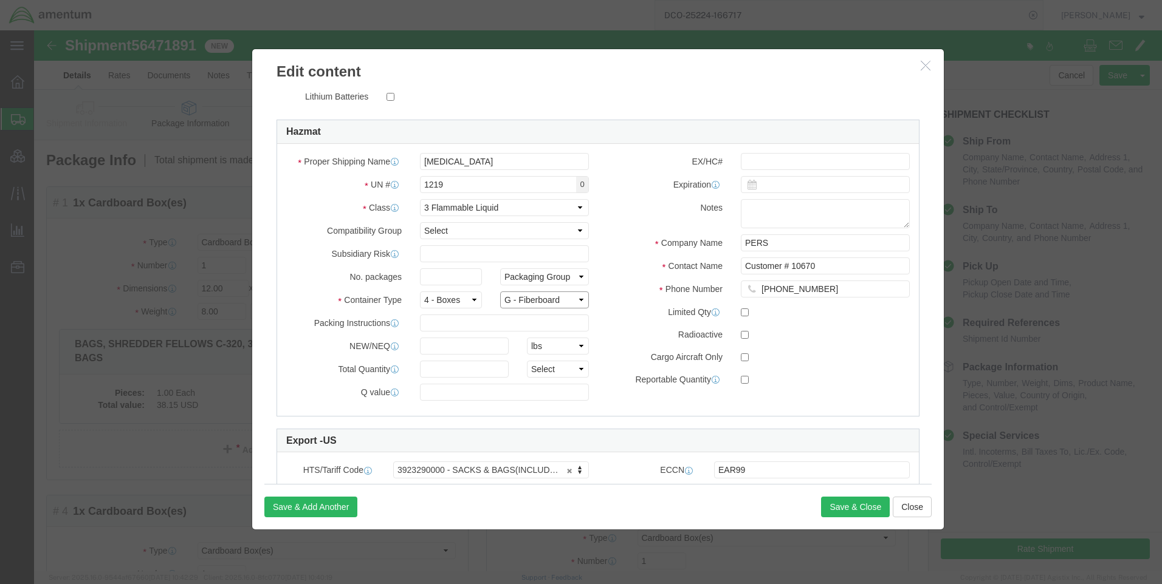
click select "Container Material A - Steel (all types and surface treatments) B - Aluminum C …"
click label "Phone Number"
click button "Save & Close"
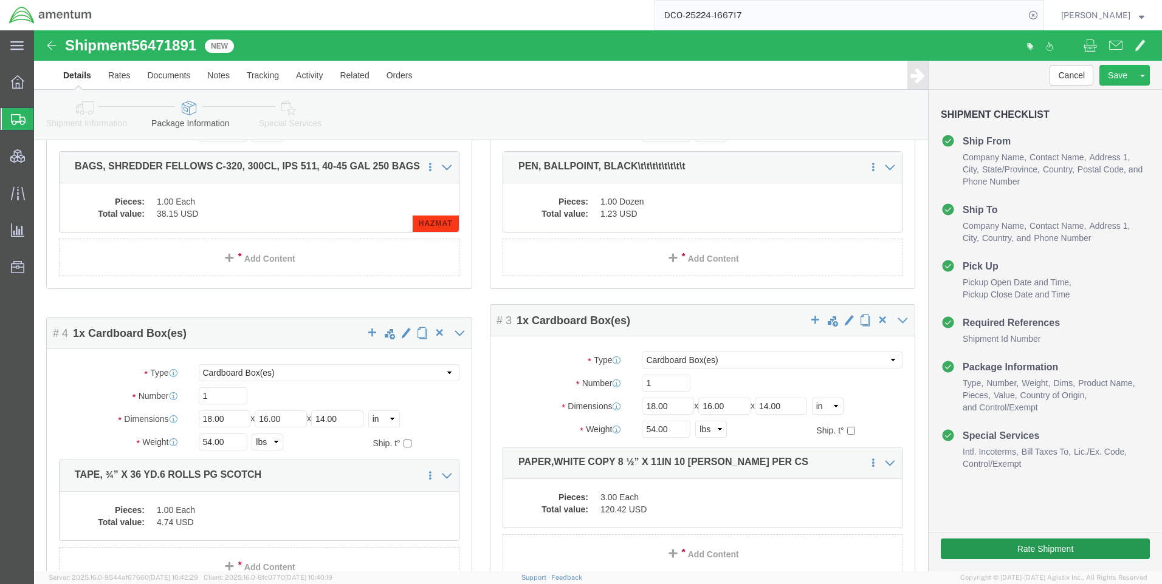
scroll to position [182, 0]
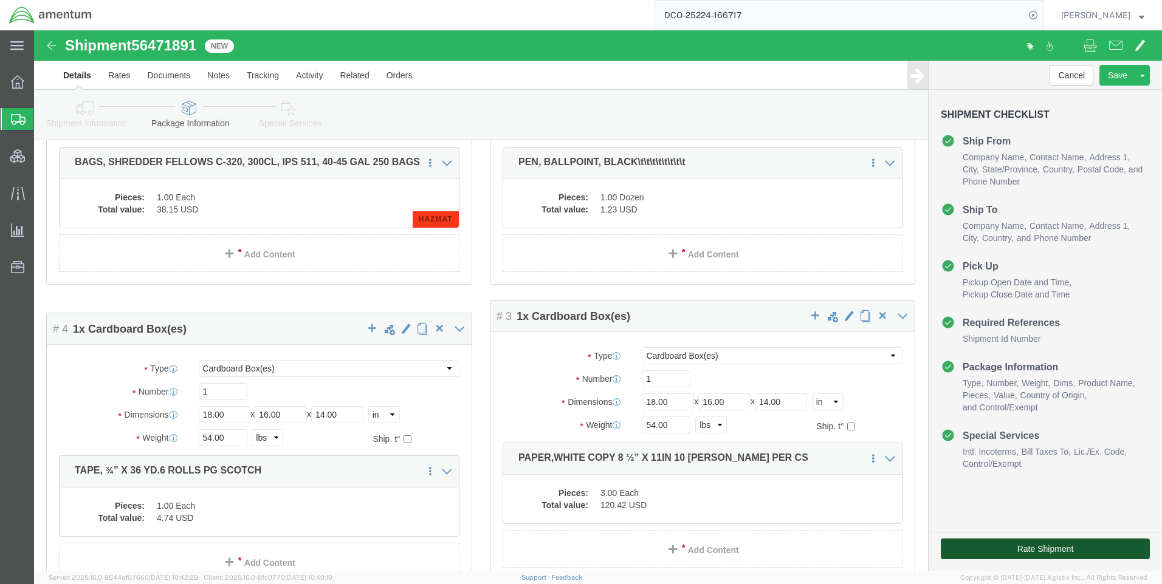
click button "Rate Shipment"
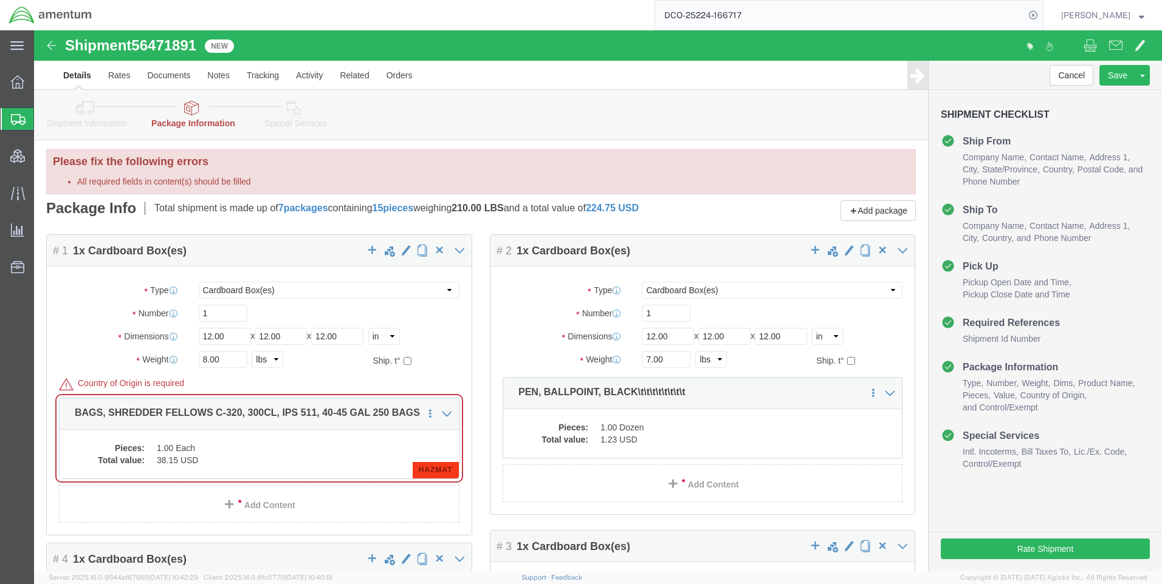
scroll to position [0, 0]
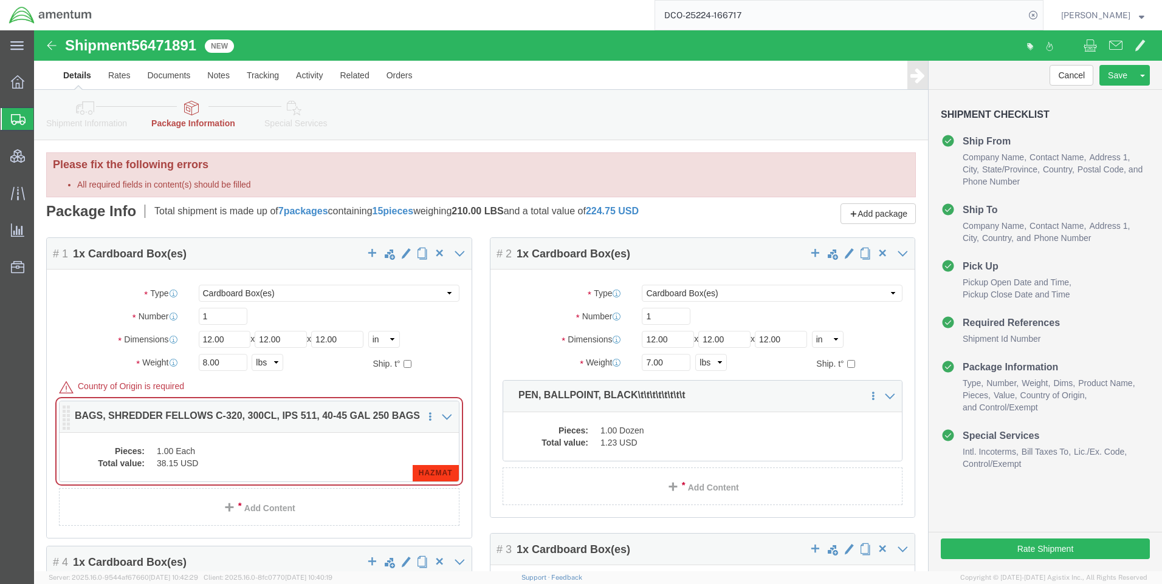
click dd "38.15 USD"
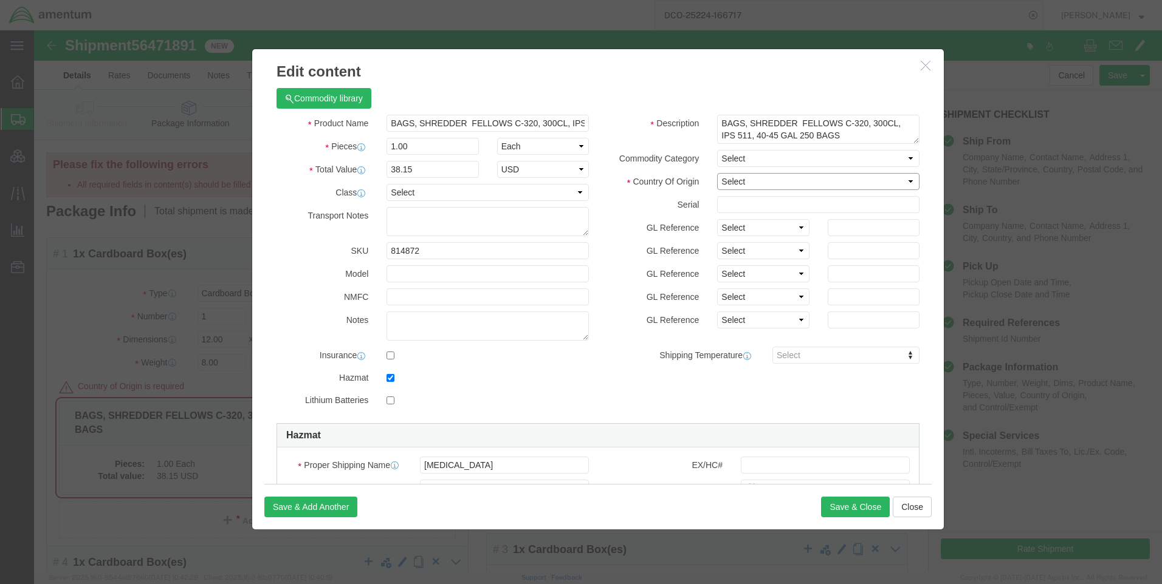
click select "Select [GEOGRAPHIC_DATA] [GEOGRAPHIC_DATA] [GEOGRAPHIC_DATA] [GEOGRAPHIC_DATA] …"
select select "US"
click select "Select [GEOGRAPHIC_DATA] [GEOGRAPHIC_DATA] [GEOGRAPHIC_DATA] [GEOGRAPHIC_DATA] …"
click div "Save & Add Another Save & Close Close"
click button "Save & Close"
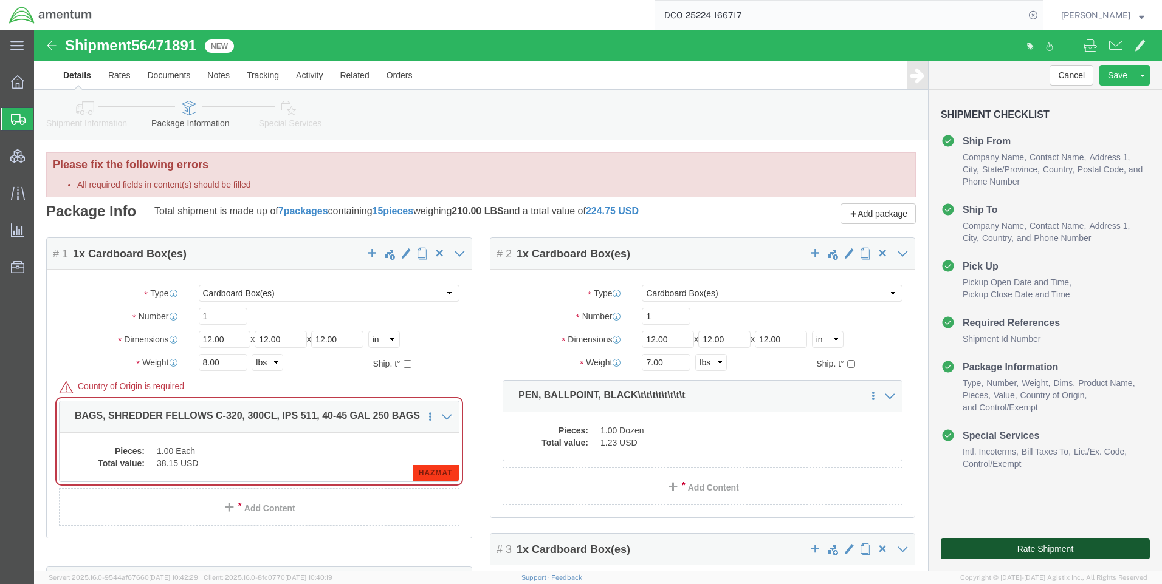
click button "Rate Shipment"
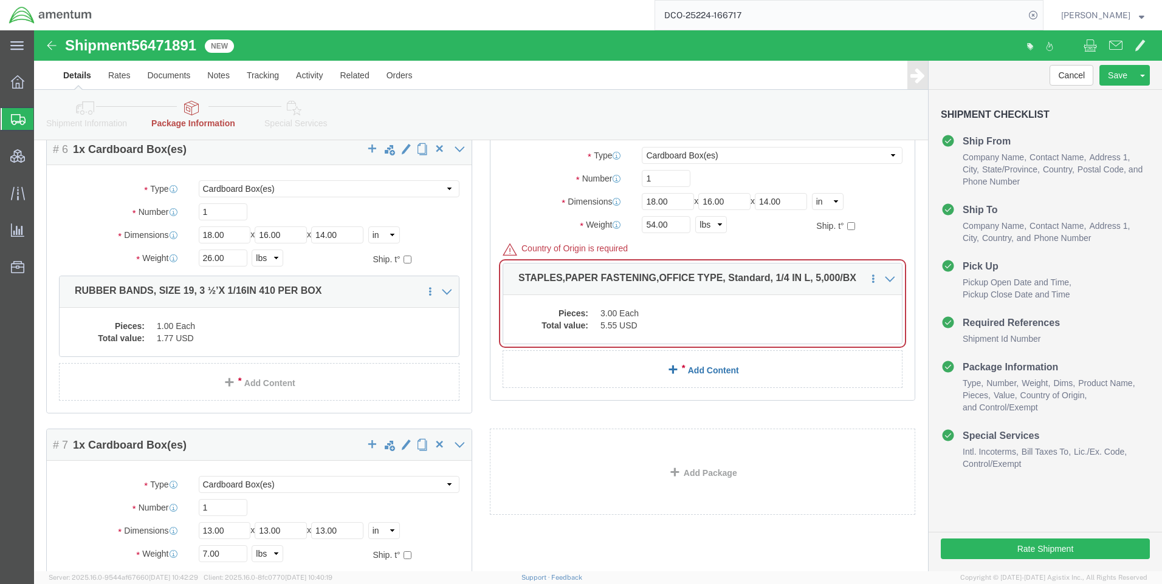
scroll to position [729, 0]
click dd "5.55 USD"
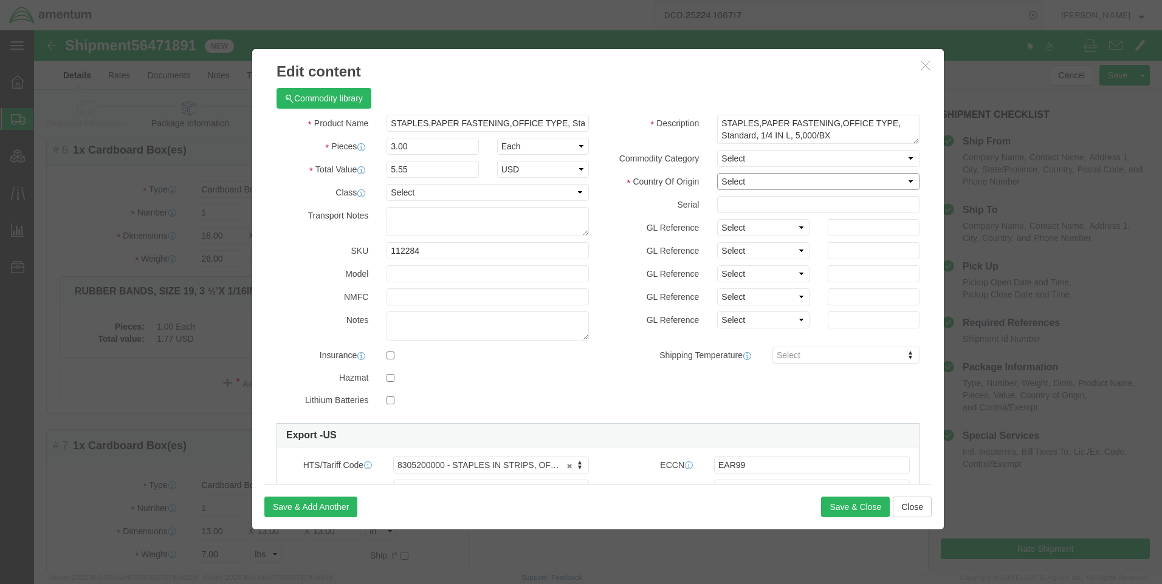
click select "Select [GEOGRAPHIC_DATA] [GEOGRAPHIC_DATA] [GEOGRAPHIC_DATA] [GEOGRAPHIC_DATA] …"
select select "US"
click select "Select [GEOGRAPHIC_DATA] [GEOGRAPHIC_DATA] [GEOGRAPHIC_DATA] [GEOGRAPHIC_DATA] …"
click button "Save & Close"
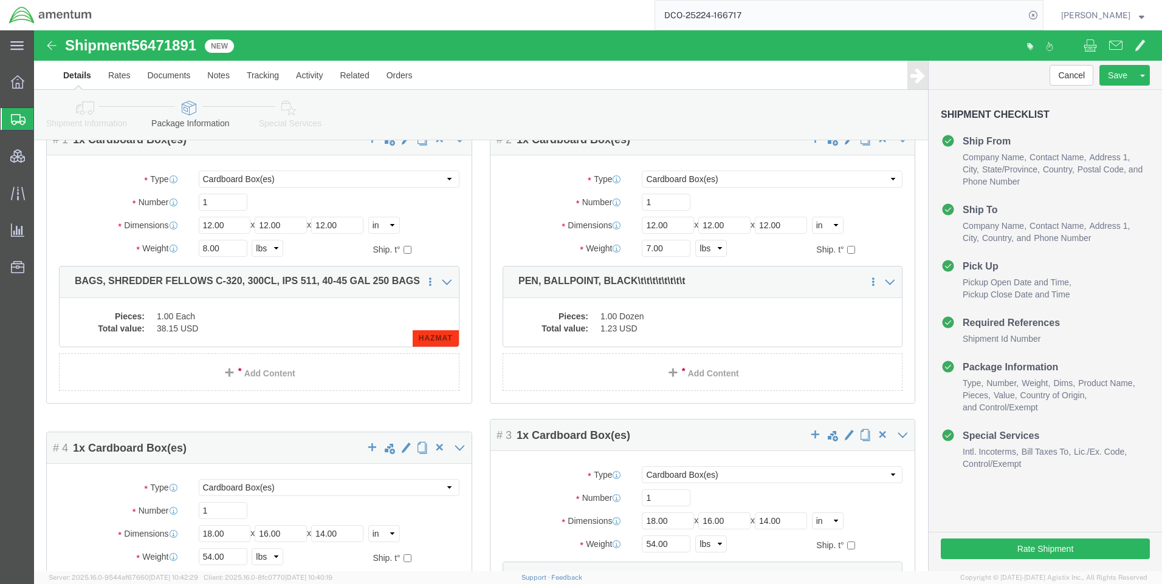
scroll to position [122, 0]
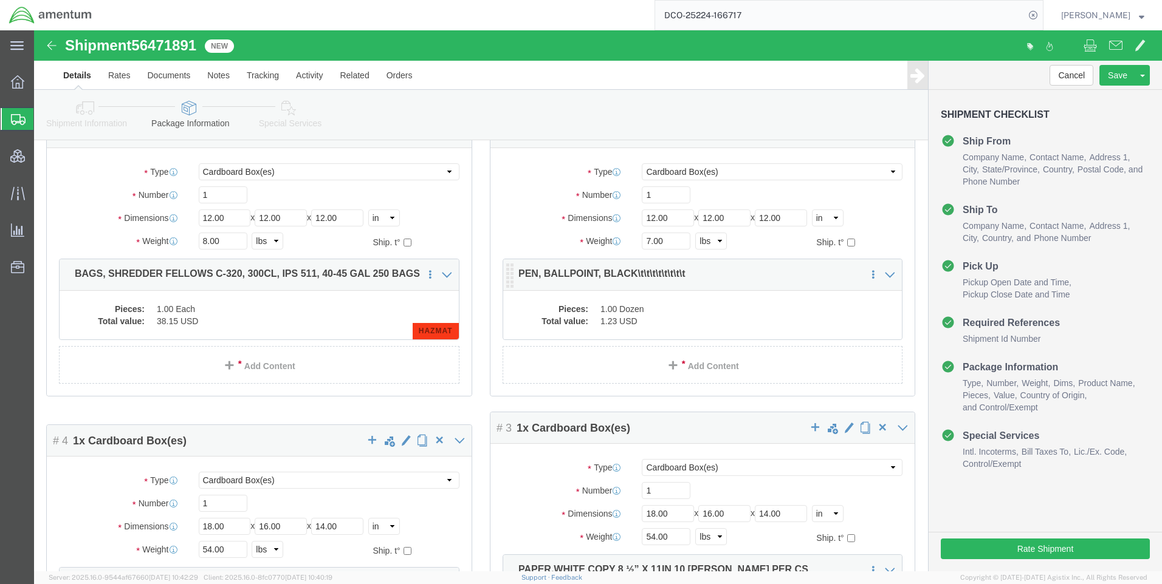
click dd "1.23 USD"
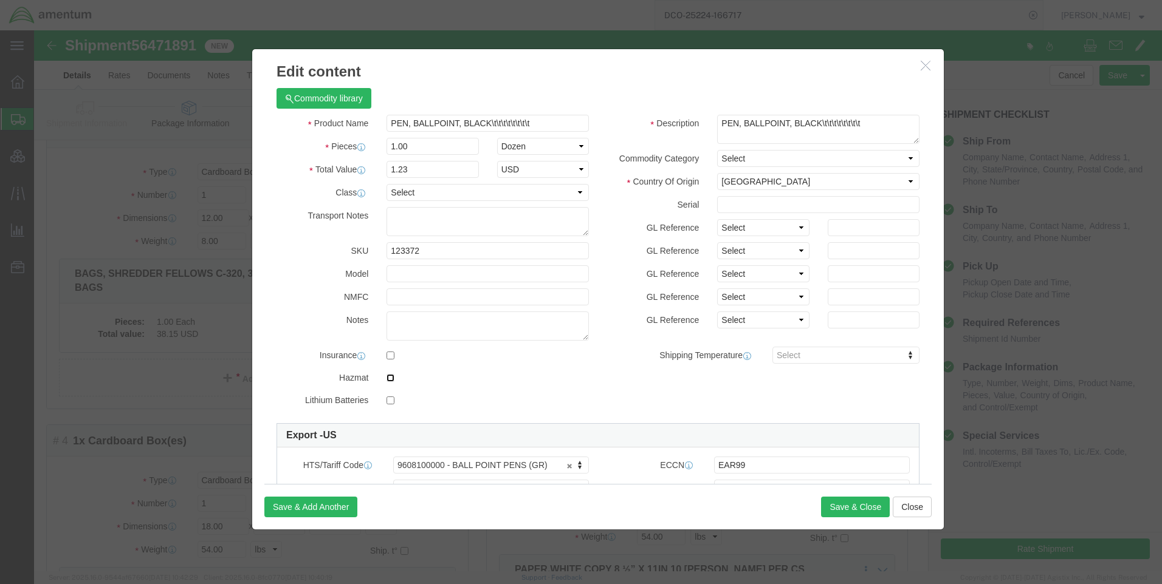
click input "checkbox"
checkbox input "true"
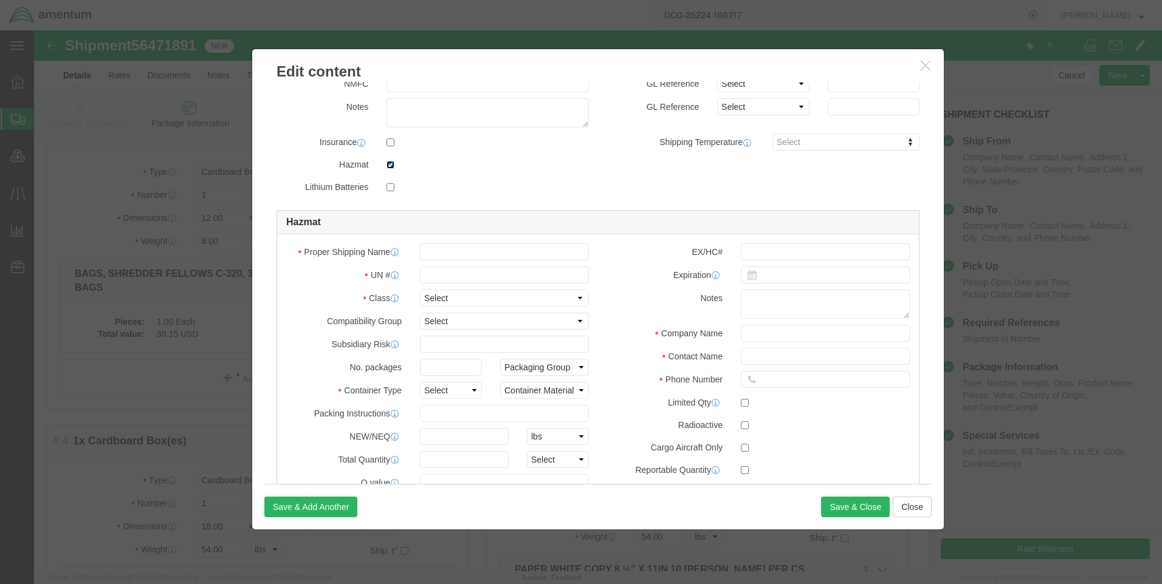
scroll to position [243, 0]
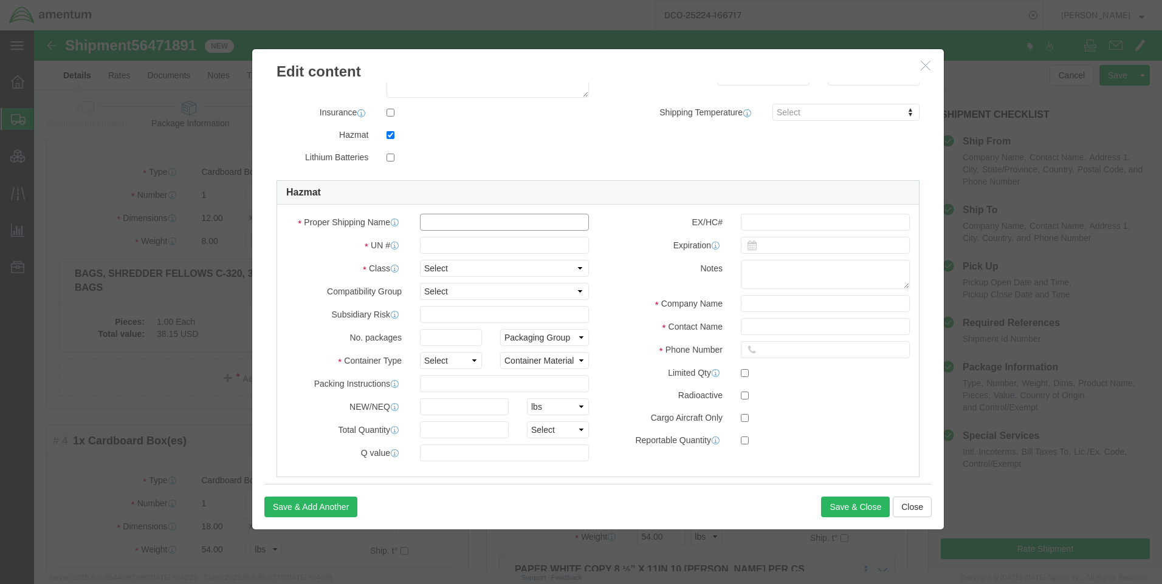
click input "text"
type input "[MEDICAL_DATA]"
type input "1219"
select select "3 Flammable Liquid"
select select "BOXES"
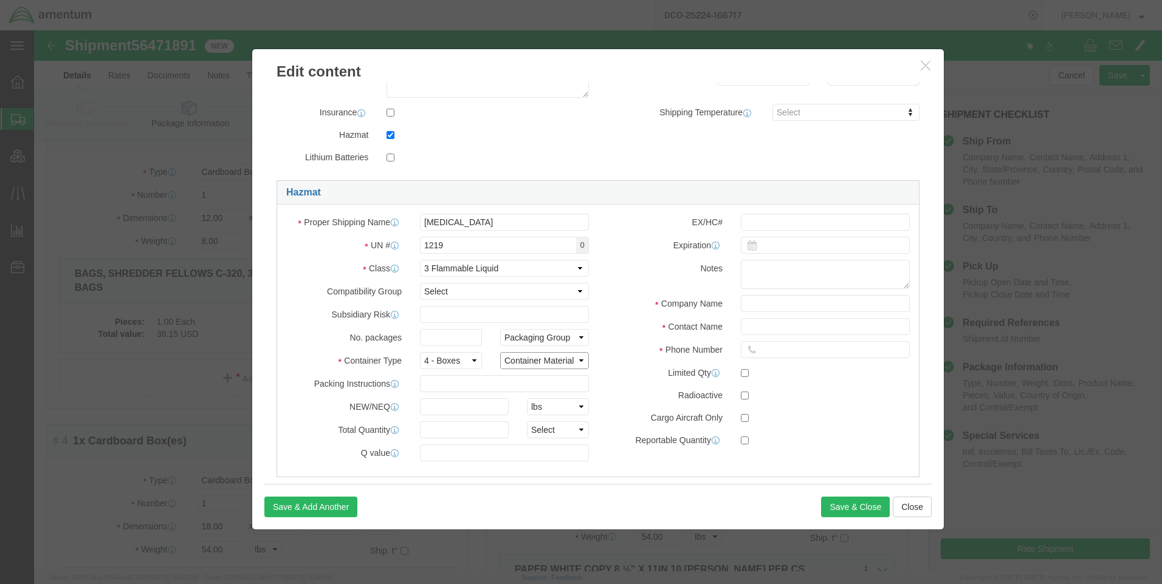
select select "FIBERBOARD"
click input "text"
type input "PERS"
type input "Customer # 100670"
type input "[PHONE_NUMBER]"
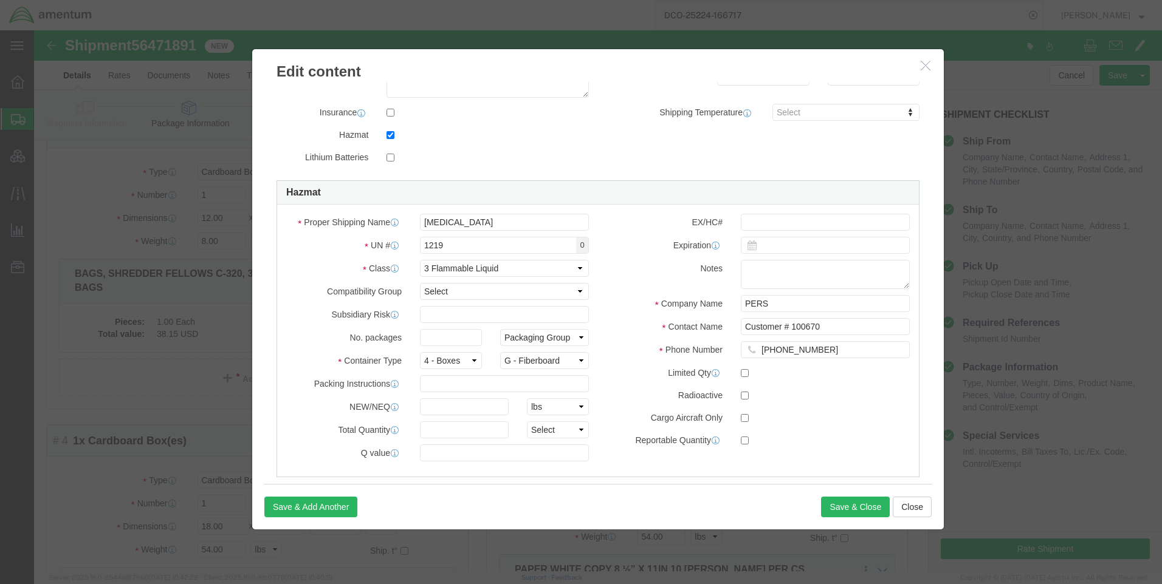
click div "Proper Shipping Name [MEDICAL_DATA] UN # 1219 0 Class Select 1 Explosive 1.1 Ex…"
click button "Save & Close"
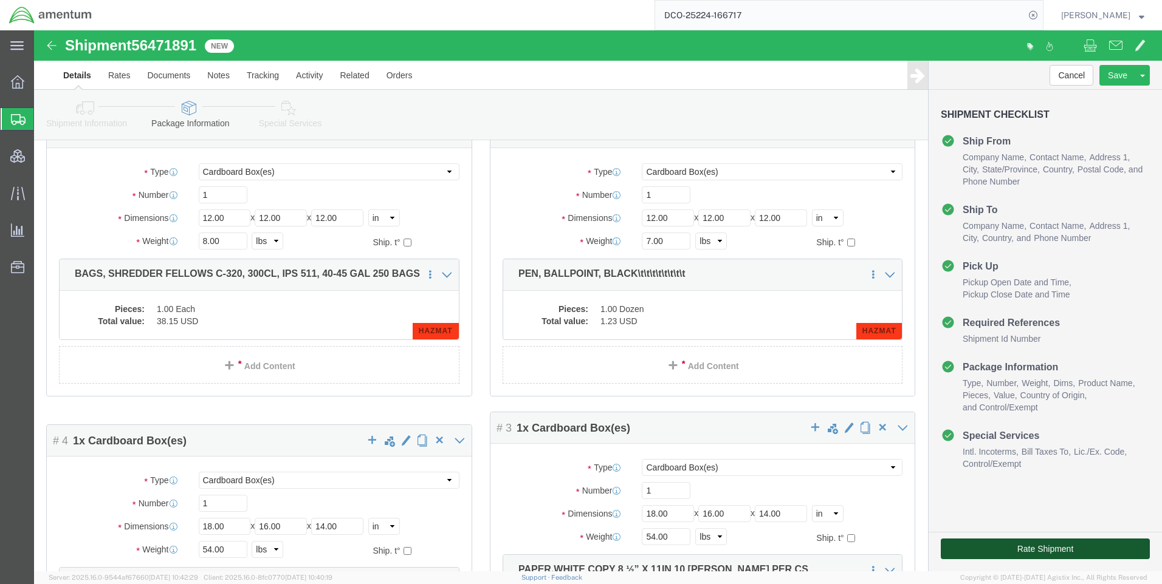
click button "Rate Shipment"
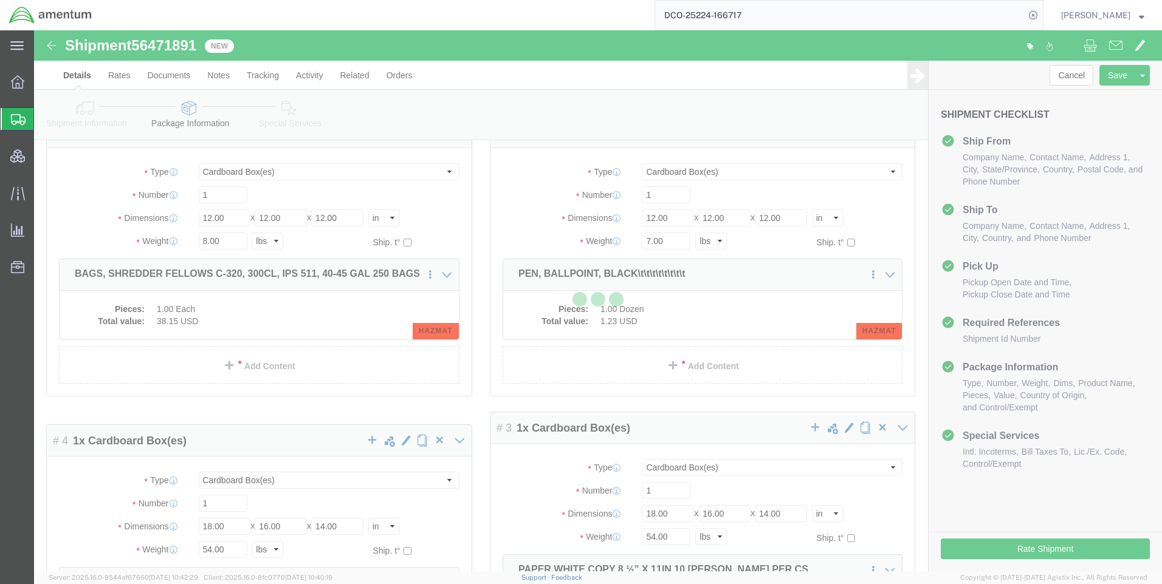
scroll to position [0, 0]
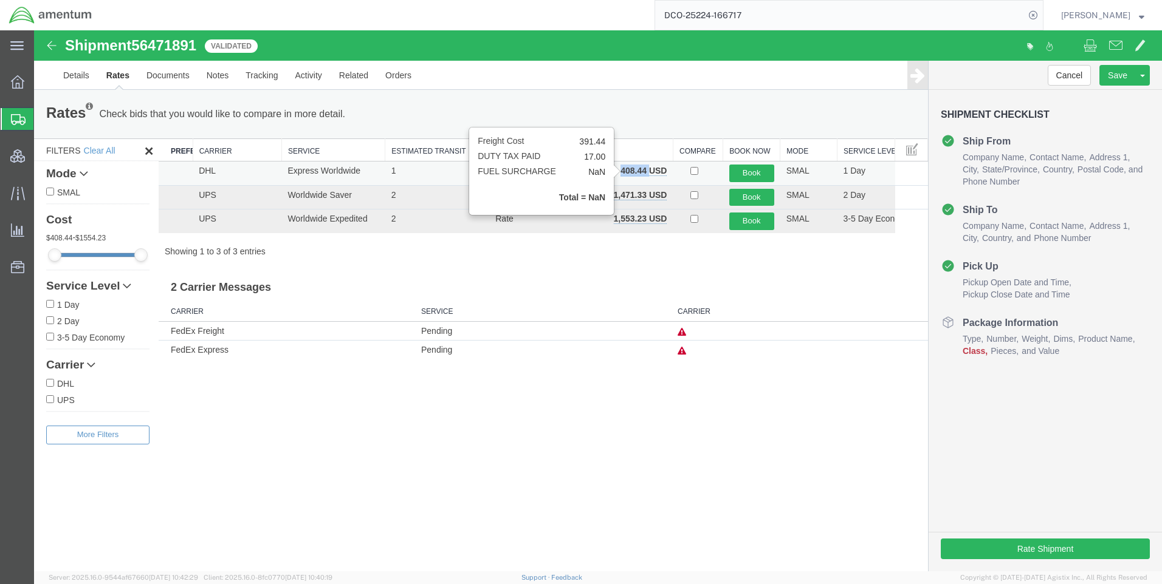
drag, startPoint x: 648, startPoint y: 170, endPoint x: 623, endPoint y: 173, distance: 25.0
click at [623, 173] on b "408.44 USD" at bounding box center [643, 171] width 46 height 10
copy b "408.44"
click at [744, 171] on button "Book" at bounding box center [751, 174] width 45 height 18
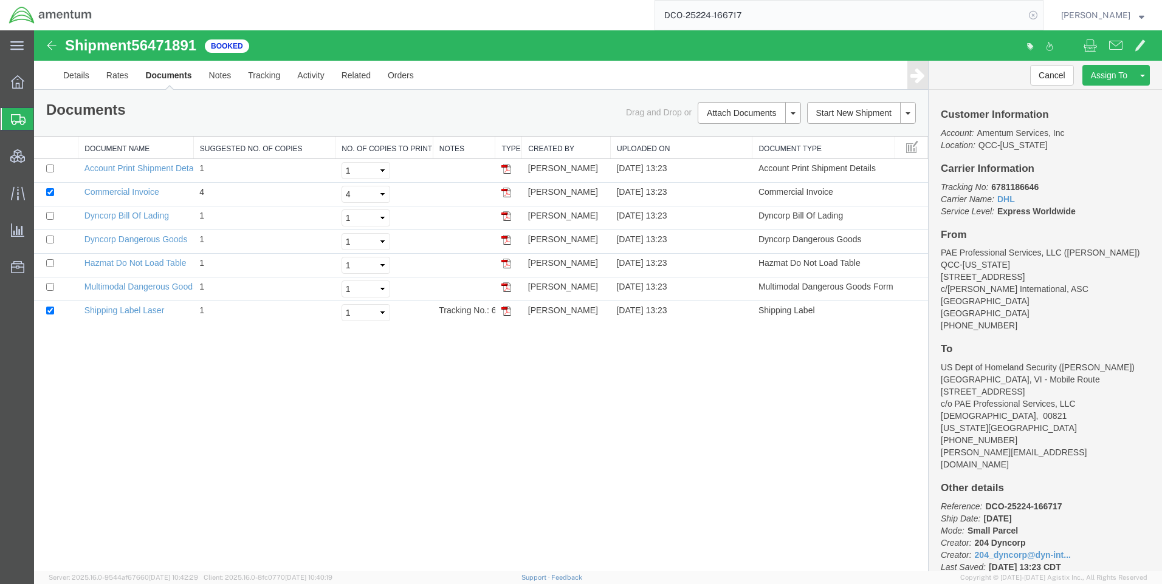
click at [1041, 15] on icon at bounding box center [1032, 15] width 17 height 17
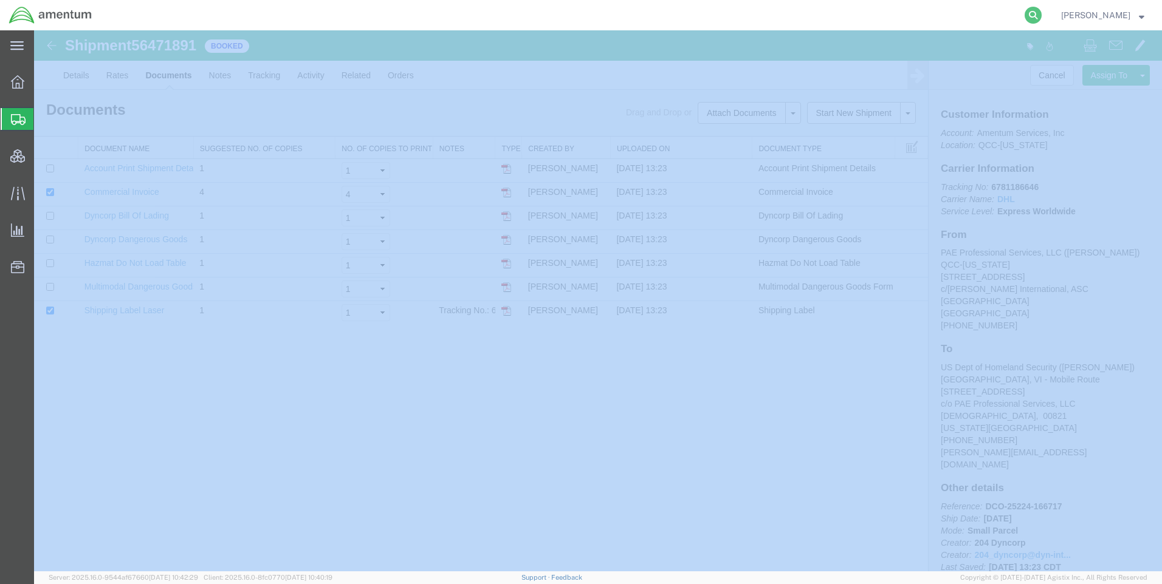
click at [1040, 15] on icon at bounding box center [1032, 15] width 17 height 17
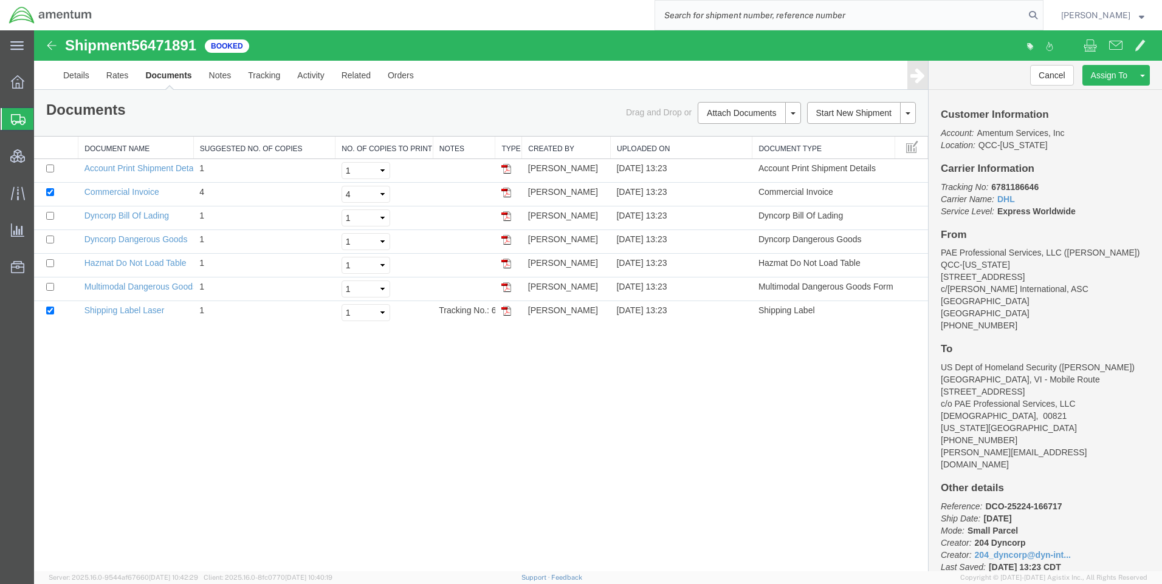
paste input "DCO-25224-166711"
type input "DCO-25224-166711"
click at [1041, 13] on icon at bounding box center [1032, 15] width 17 height 17
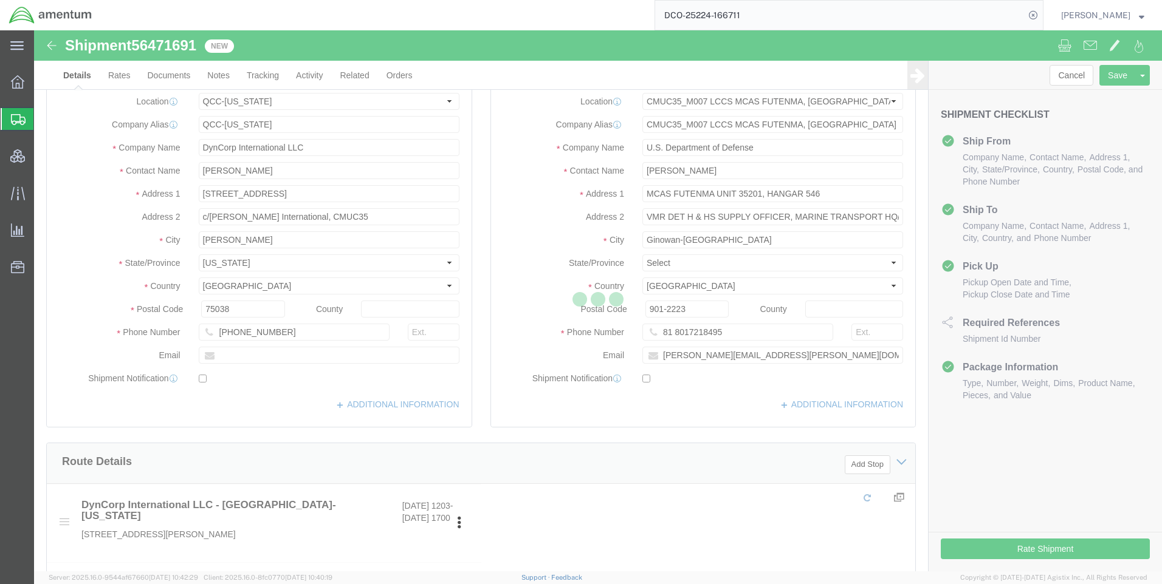
select select "42668"
select select "42654"
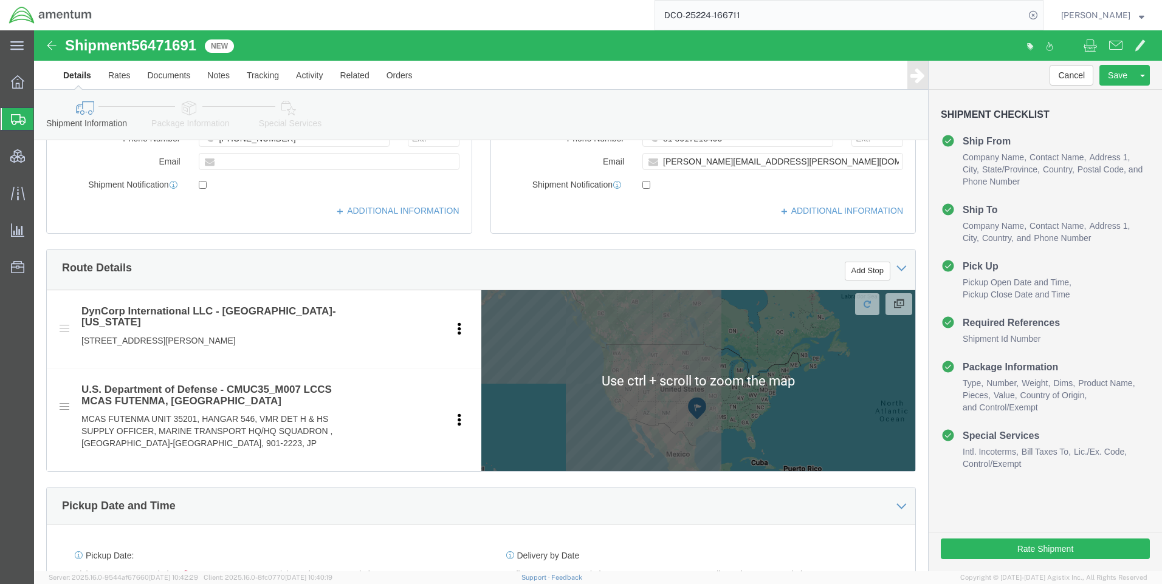
scroll to position [425, 0]
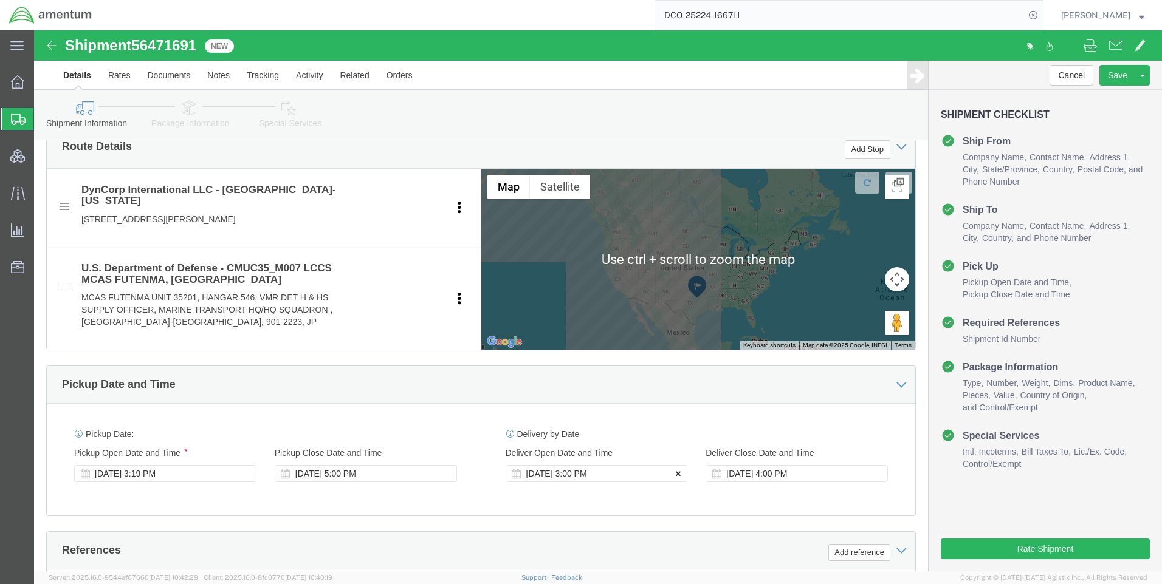
click icon
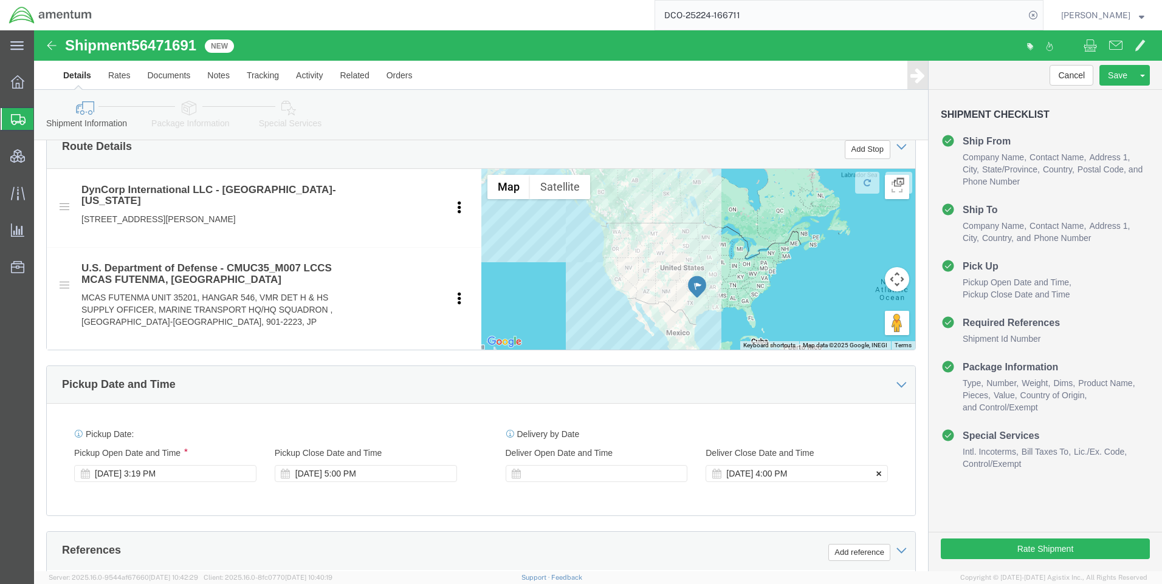
click icon
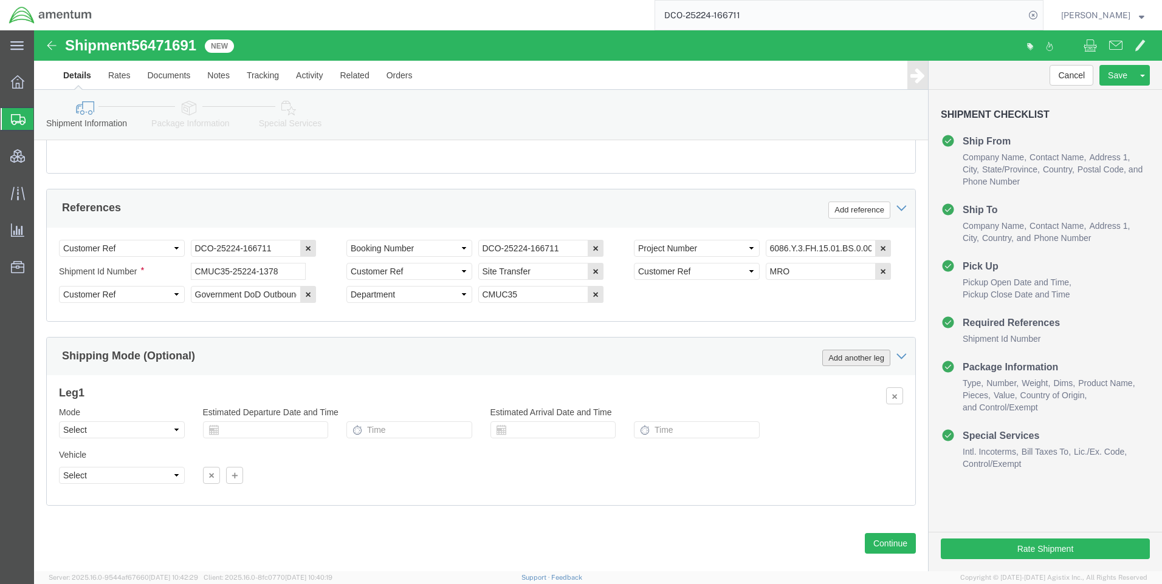
scroll to position [789, 0]
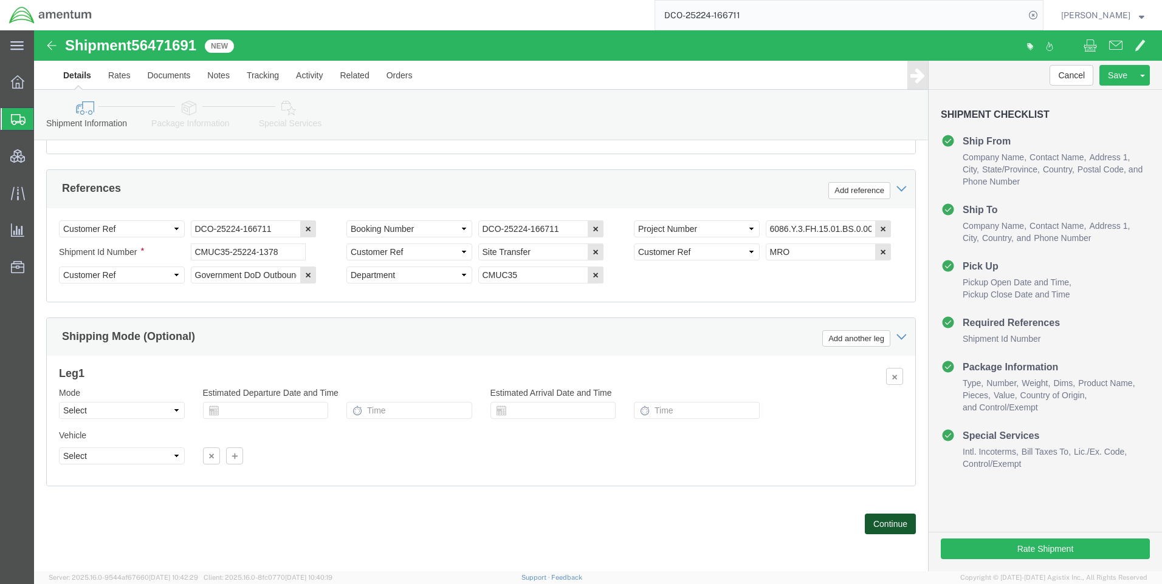
click button "Continue"
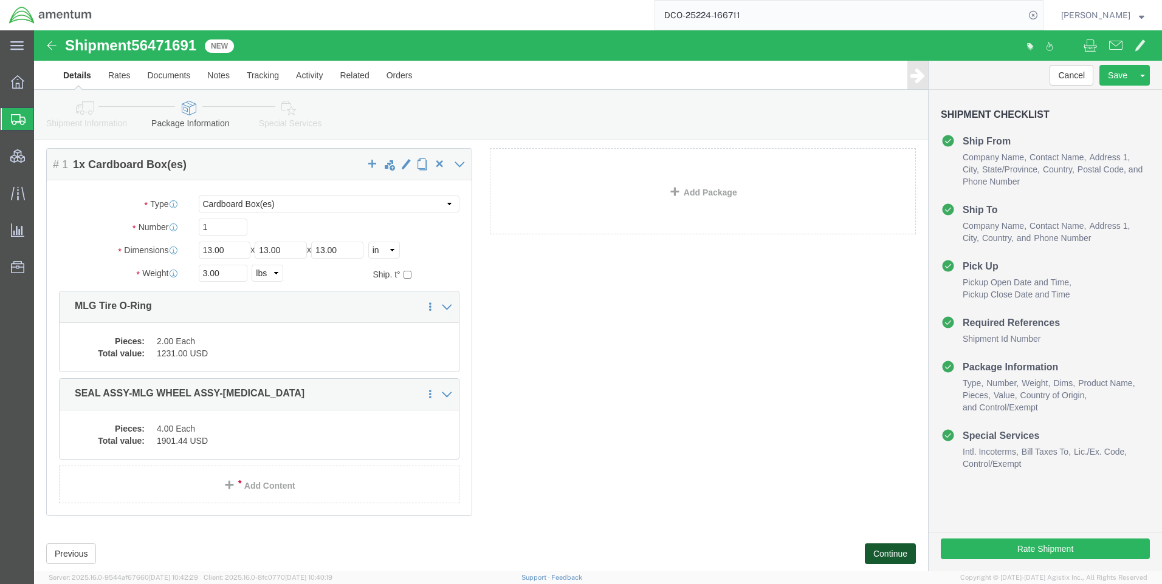
scroll to position [68, 0]
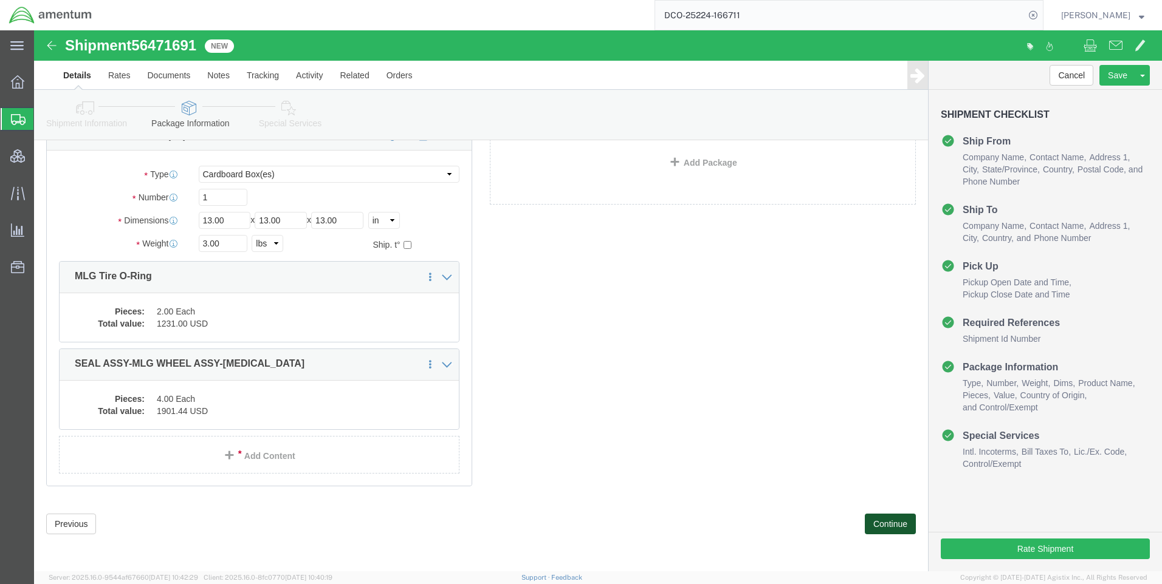
click button "Continue"
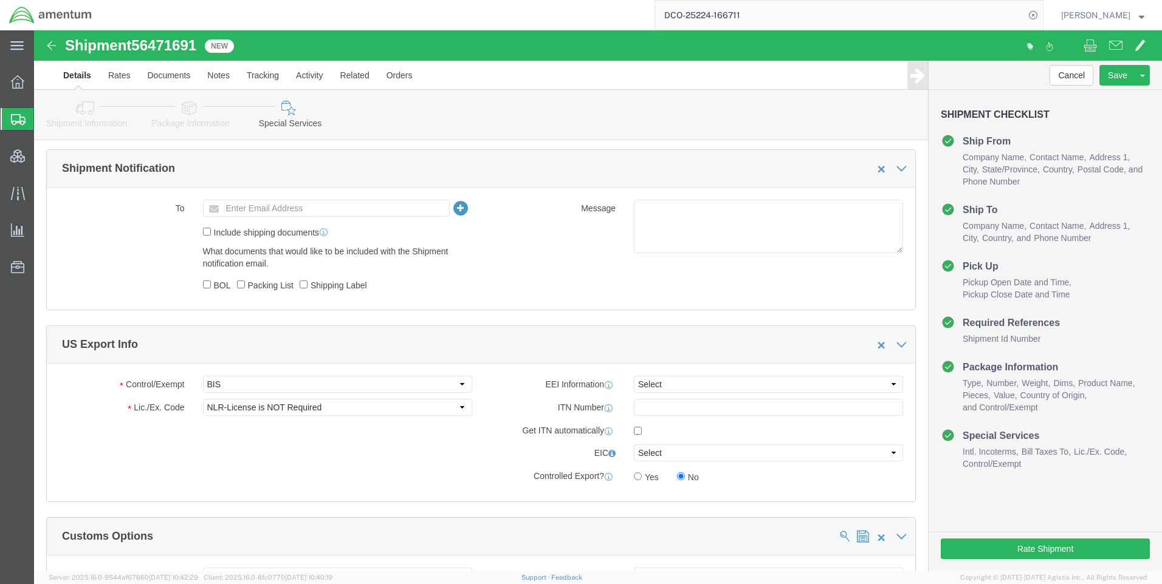
scroll to position [797, 0]
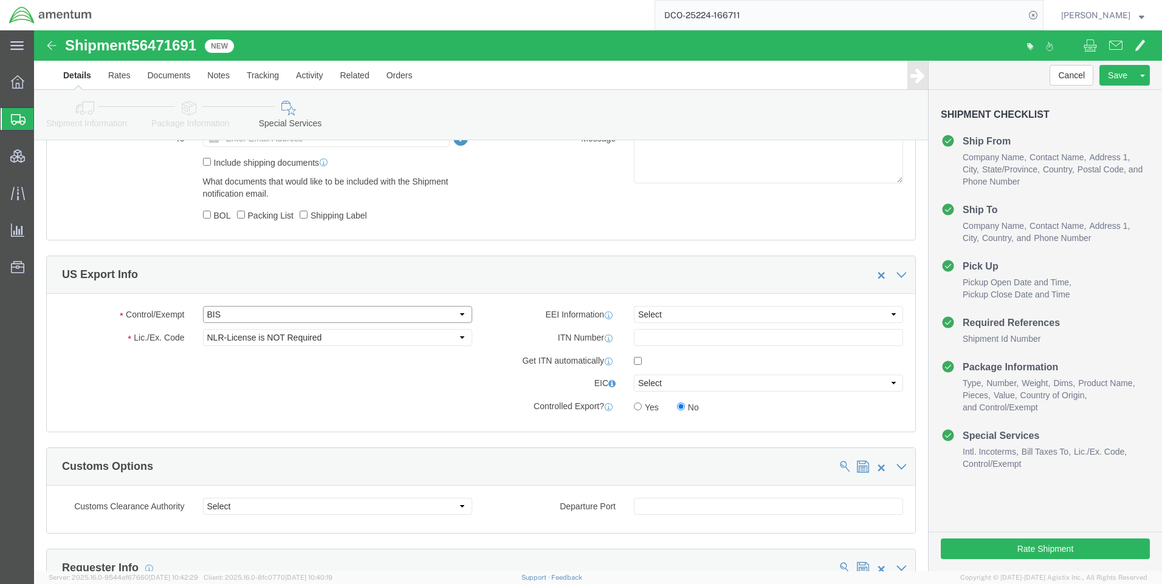
click select "Select ATF BIS DEA EPA FDA FTR ITAR OFAC Other (OPA)"
drag, startPoint x: 173, startPoint y: 279, endPoint x: 204, endPoint y: 286, distance: 31.6
click select "Select ATF BIS DEA EPA FDA FTR ITAR OFAC Other (OPA)"
select select "FTR"
click select "Select ATF BIS DEA EPA FDA FTR ITAR OFAC Other (OPA)"
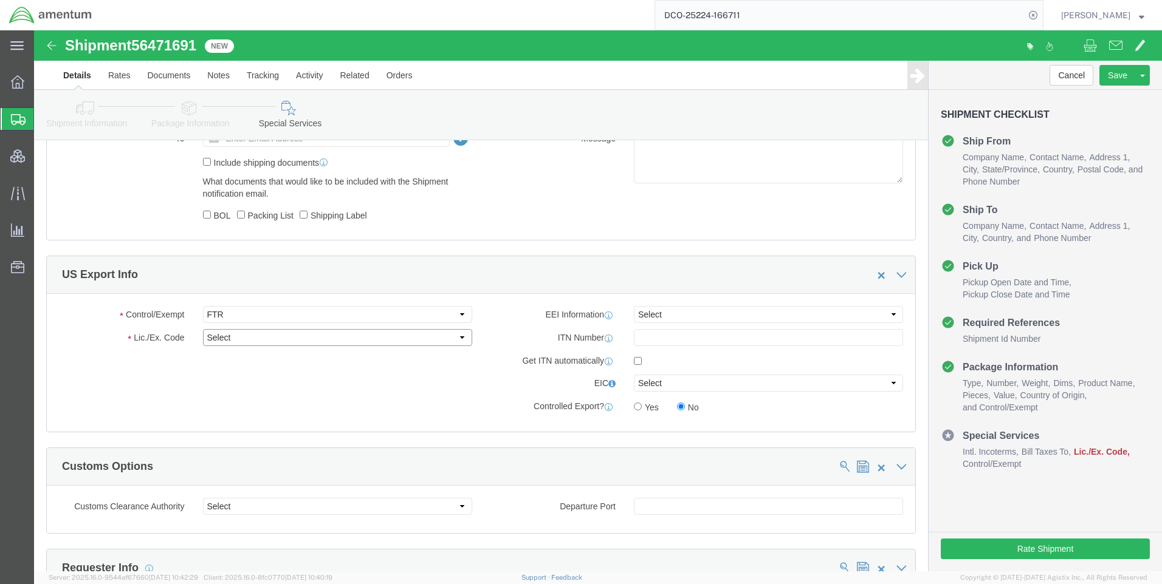
drag, startPoint x: 216, startPoint y: 313, endPoint x: 214, endPoint y: 298, distance: 15.4
click select "Select 30.2(d)(2) 30.36 30.37(a) 30.37(f) 30.37(g) 30.37(h) 30.37(i) 30.37(j) 3…"
select select "30.37(a)"
click select "Select 30.2(d)(2) 30.36 30.37(a) 30.37(f) 30.37(g) 30.37(h) 30.37(i) 30.37(j) 3…"
click select "Select AES-Direct EEI Carrier File EEI EEI Exempt"
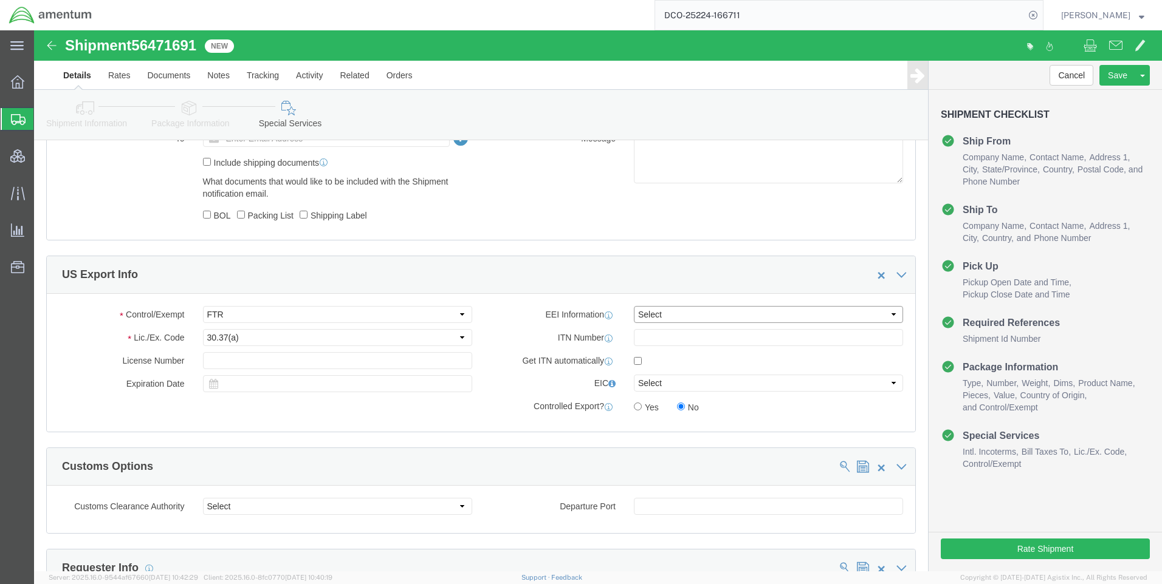
select select "EXEM"
click select "Select AES-Direct EEI Carrier File EEI EEI Exempt"
click button "Rate Shipment"
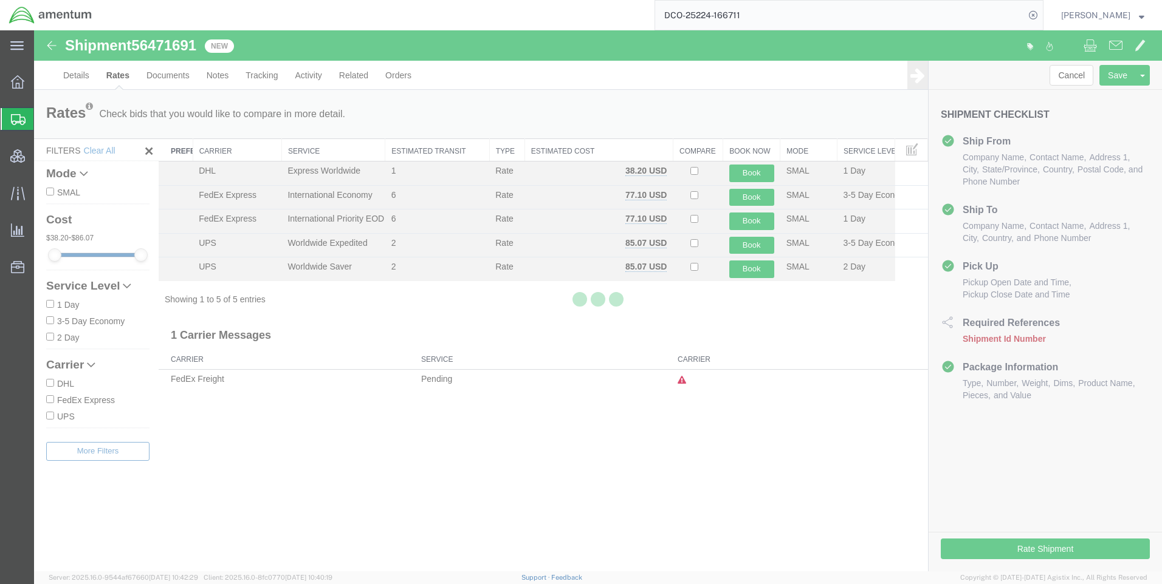
scroll to position [0, 0]
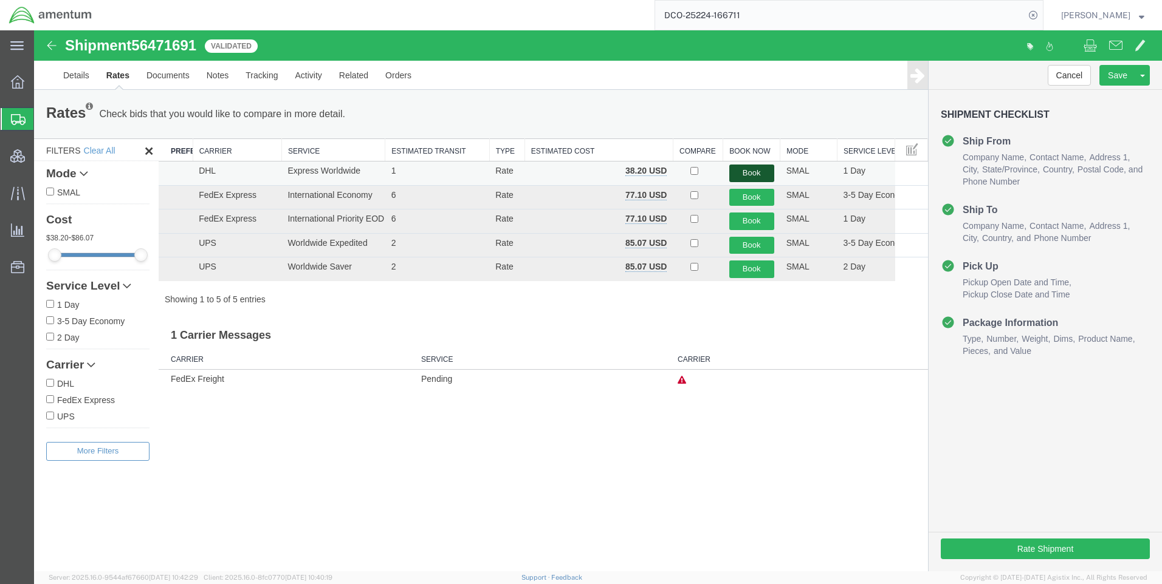
click at [747, 168] on button "Book" at bounding box center [751, 174] width 45 height 18
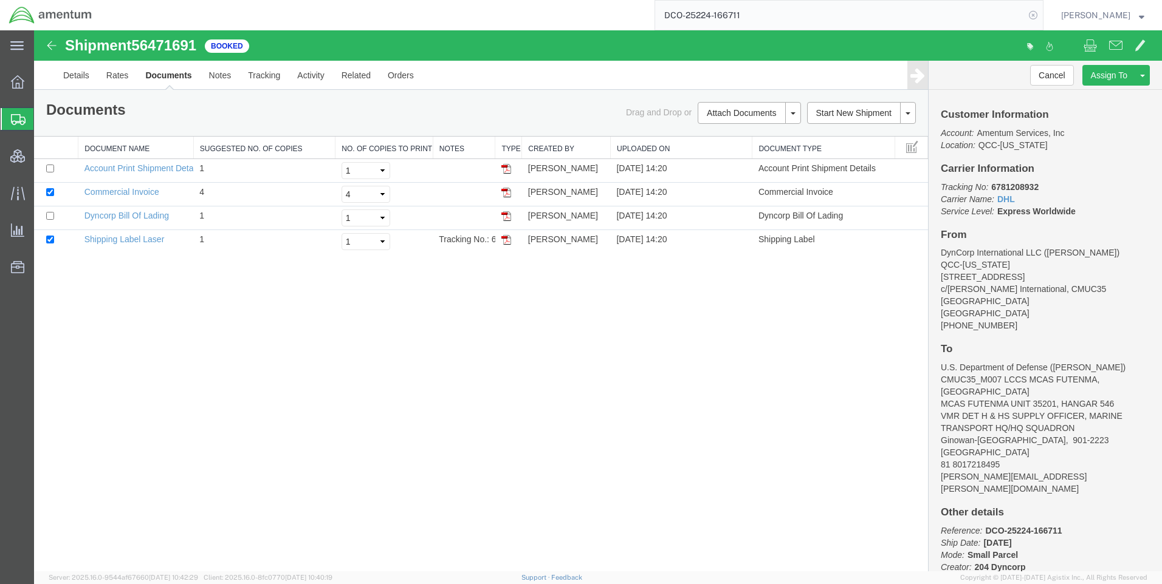
click at [1041, 10] on icon at bounding box center [1032, 15] width 17 height 17
click at [1041, 14] on icon at bounding box center [1032, 15] width 17 height 17
paste input "DCO-25224-166736"
type input "DCO-25224-166736"
click at [1041, 13] on icon at bounding box center [1032, 15] width 17 height 17
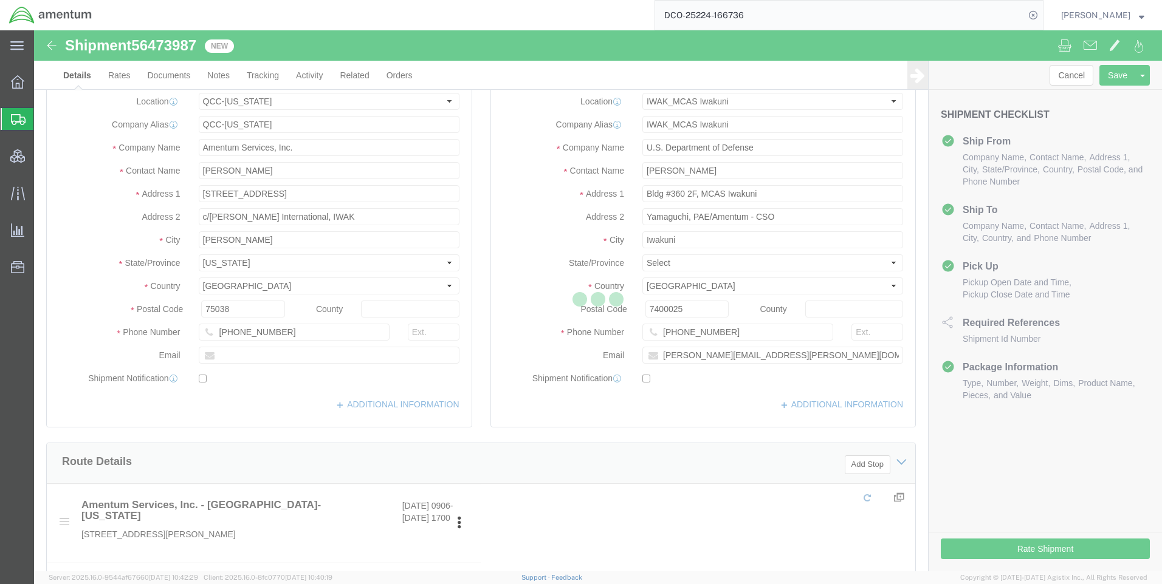
select select "42668"
select select "65691"
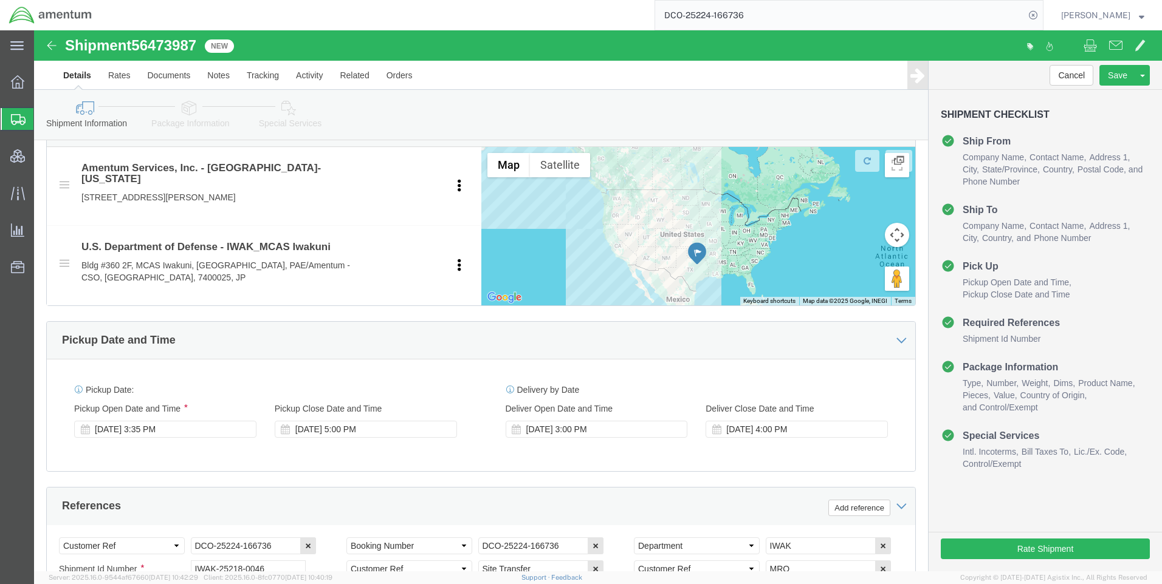
scroll to position [486, 0]
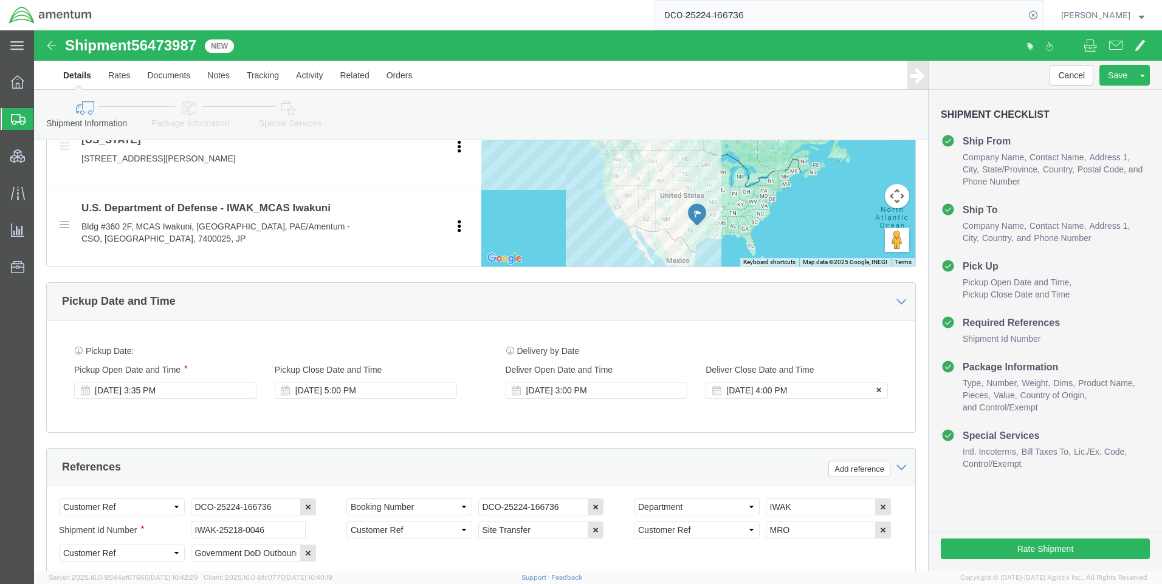
drag, startPoint x: 639, startPoint y: 360, endPoint x: 691, endPoint y: 366, distance: 52.0
click icon
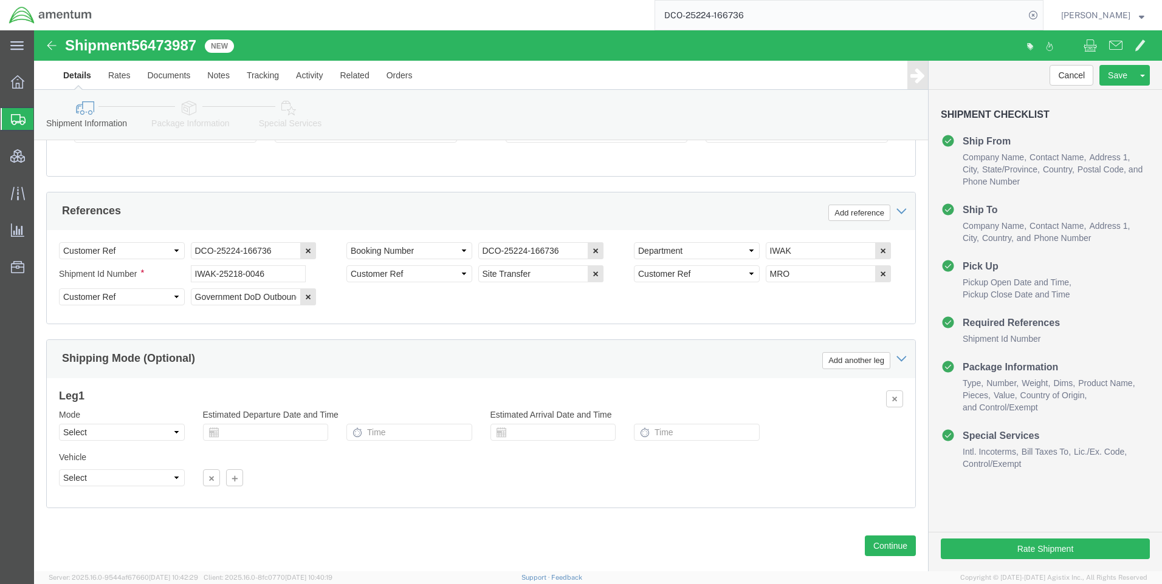
scroll to position [766, 0]
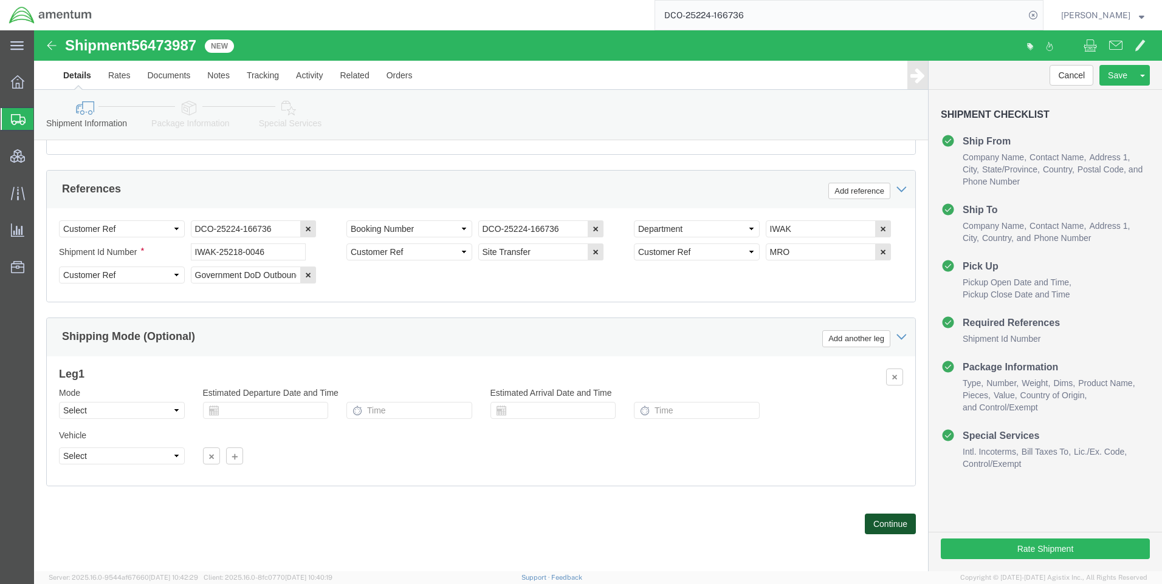
click button "Continue"
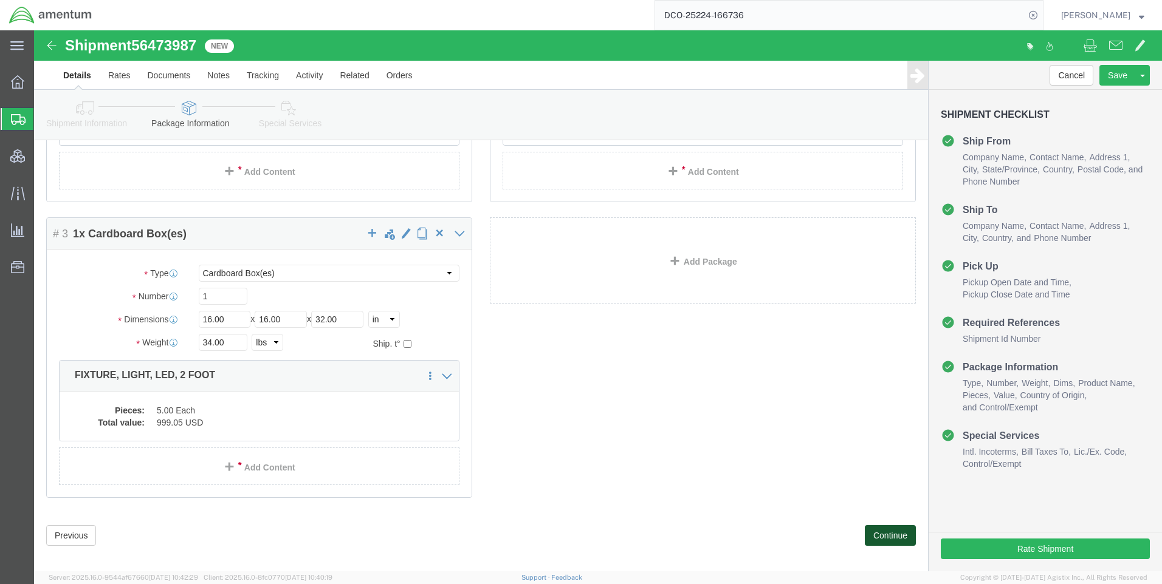
scroll to position [276, 0]
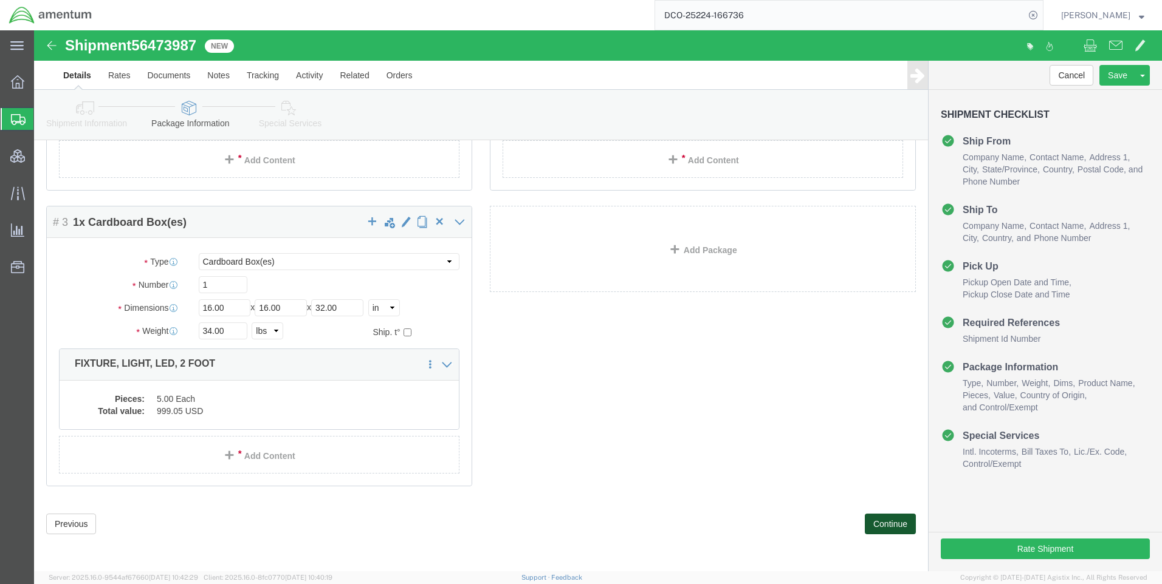
click button "Continue"
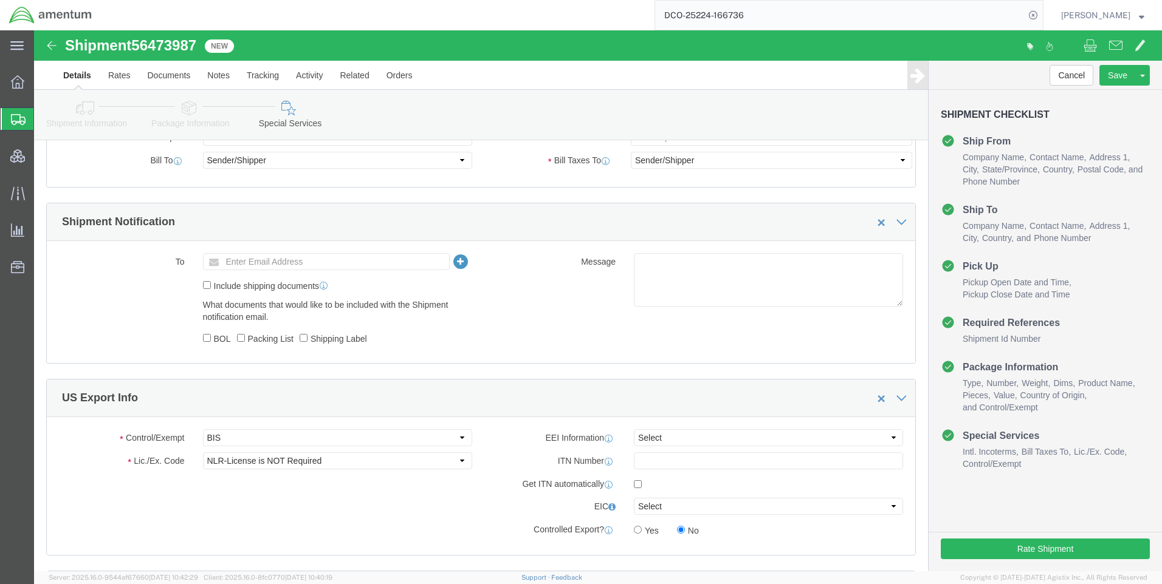
scroll to position [735, 0]
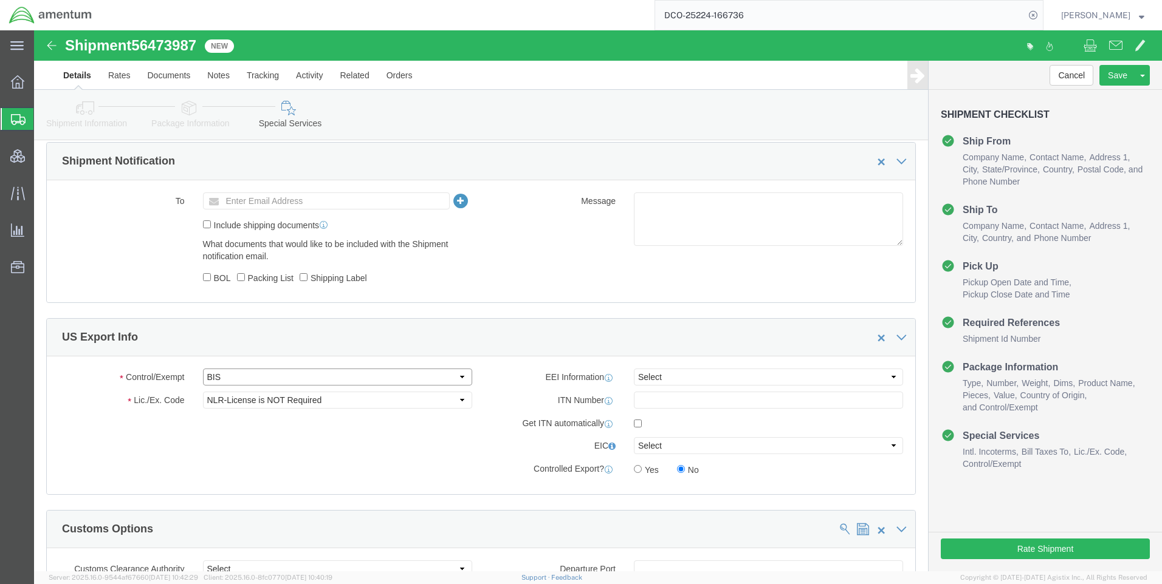
drag, startPoint x: 224, startPoint y: 351, endPoint x: 224, endPoint y: 357, distance: 6.1
click select "Select ATF BIS DEA EPA FDA FTR ITAR OFAC Other (OPA)"
drag, startPoint x: 210, startPoint y: 348, endPoint x: 209, endPoint y: 356, distance: 8.5
click select "Select ATF BIS DEA EPA FDA FTR ITAR OFAC Other (OPA)"
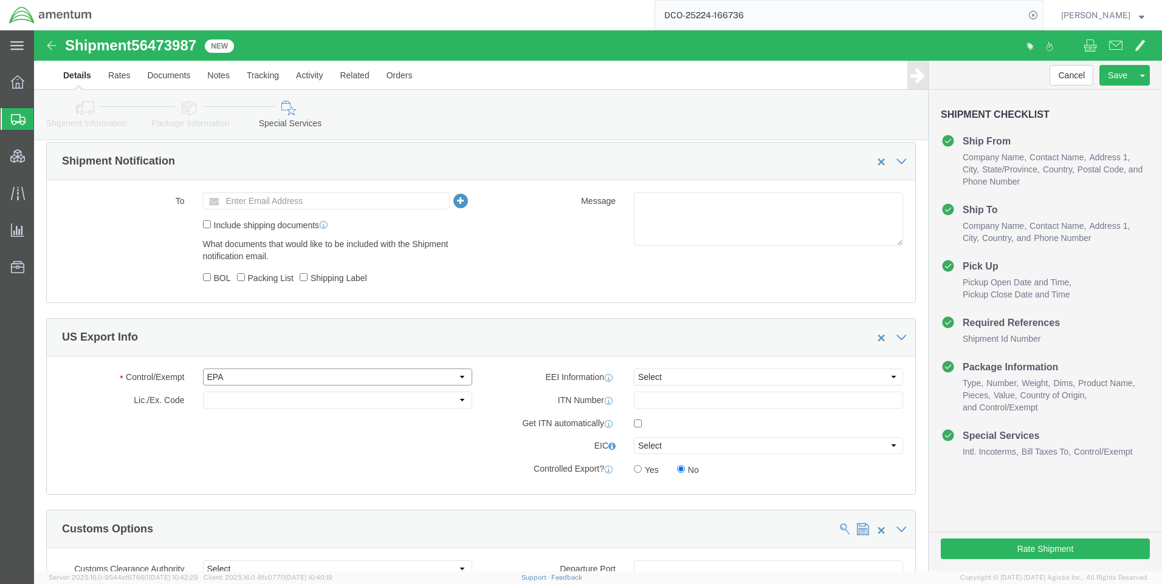
select select "FTR"
click select "Select ATF BIS DEA EPA FDA FTR ITAR OFAC Other (OPA)"
click select "Select 30.2(d)(2) 30.36 30.37(a) 30.37(f) 30.37(g) 30.37(h) 30.37(i) 30.37(j) 3…"
select select "30.37(a)"
click select "Select 30.2(d)(2) 30.36 30.37(a) 30.37(f) 30.37(g) 30.37(h) 30.37(i) 30.37(j) 3…"
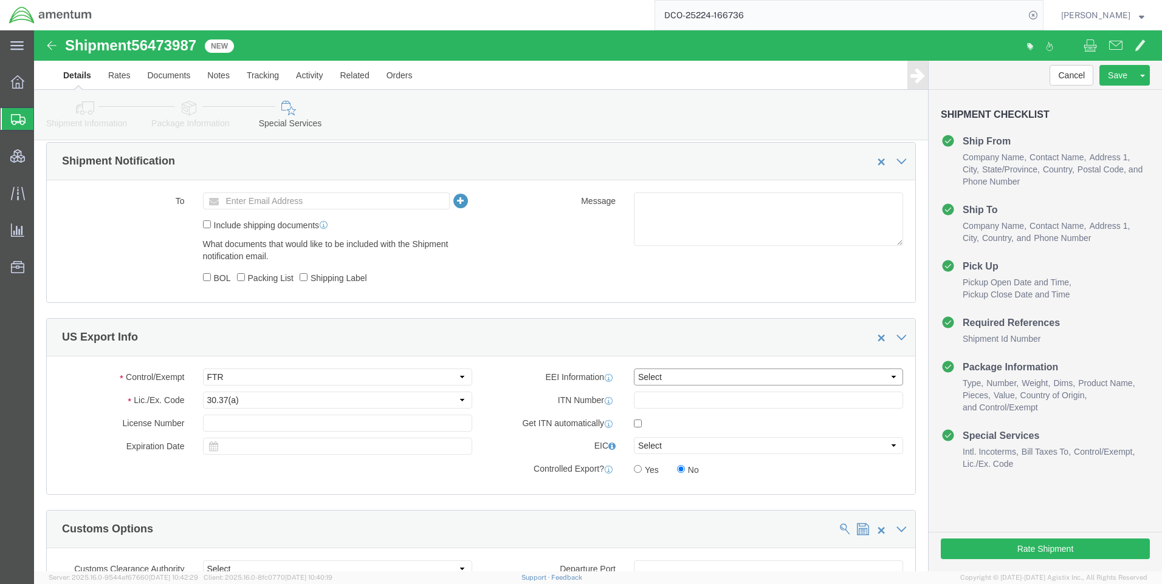
drag, startPoint x: 639, startPoint y: 349, endPoint x: 639, endPoint y: 357, distance: 7.9
click select "Select AES-Direct EEI Carrier File EEI EEI Exempt"
select select "EXEM"
click select "Select AES-Direct EEI Carrier File EEI EEI Exempt"
click button "Rate Shipment"
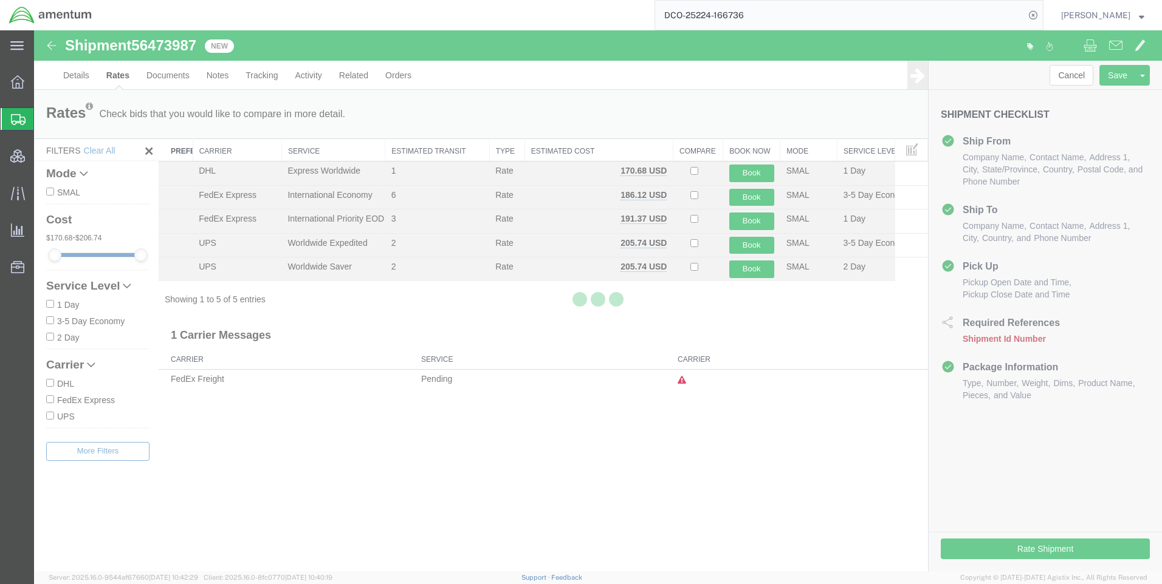
scroll to position [0, 0]
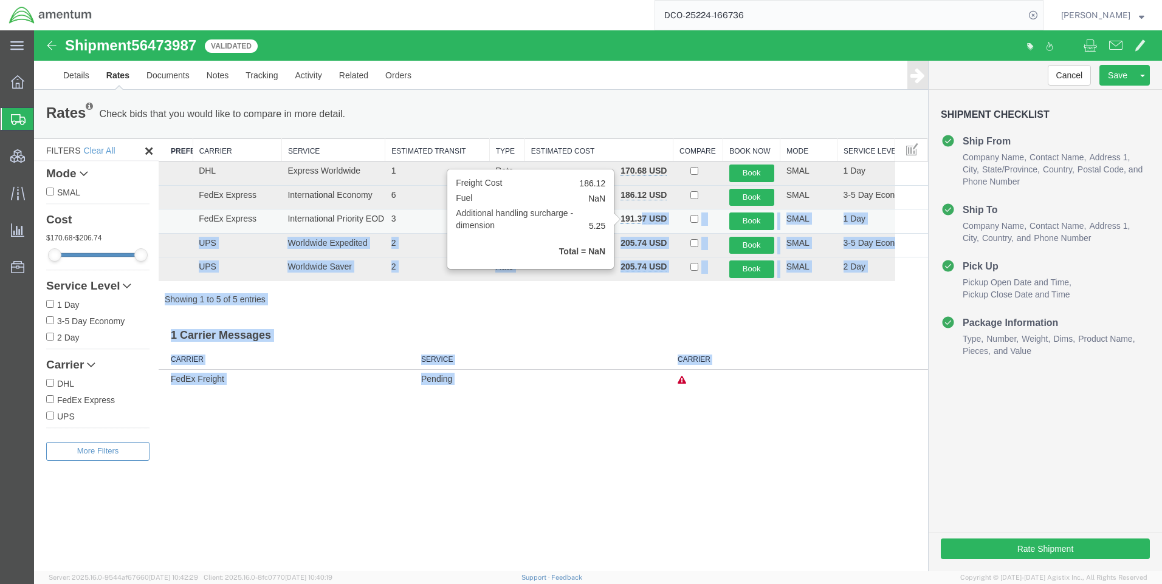
drag, startPoint x: 620, startPoint y: 219, endPoint x: 642, endPoint y: 216, distance: 22.0
drag, startPoint x: 642, startPoint y: 216, endPoint x: 648, endPoint y: 220, distance: 7.1
click at [642, 222] on b "191.37 USD" at bounding box center [643, 219] width 46 height 10
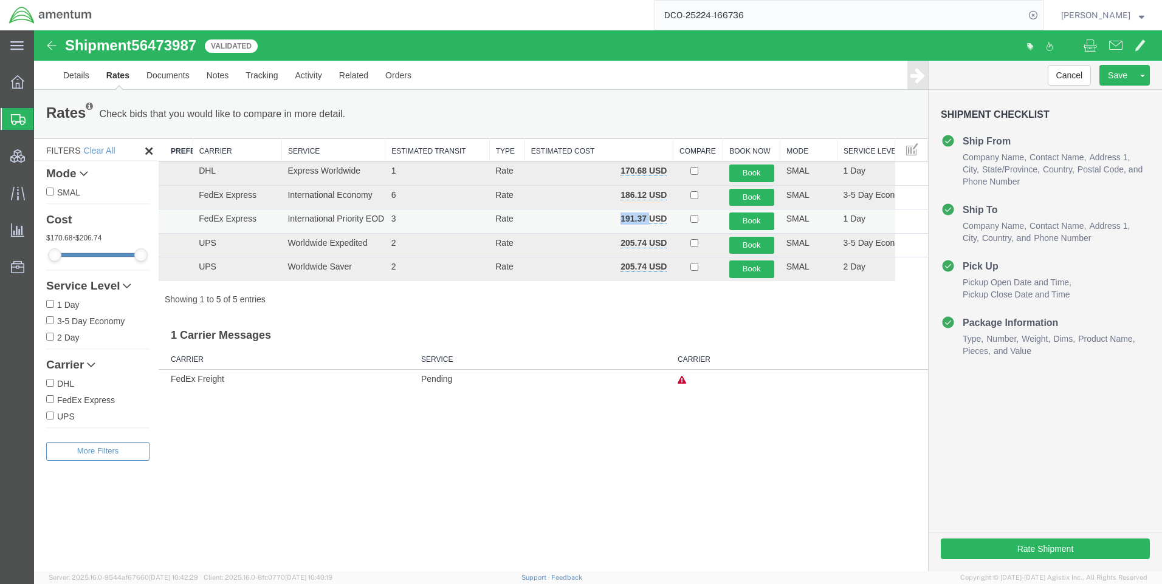
drag, startPoint x: 649, startPoint y: 219, endPoint x: 614, endPoint y: 212, distance: 35.3
click at [614, 212] on td "191.37 USD" at bounding box center [598, 222] width 148 height 24
copy b "191.37"
